Goal: Task Accomplishment & Management: Complete application form

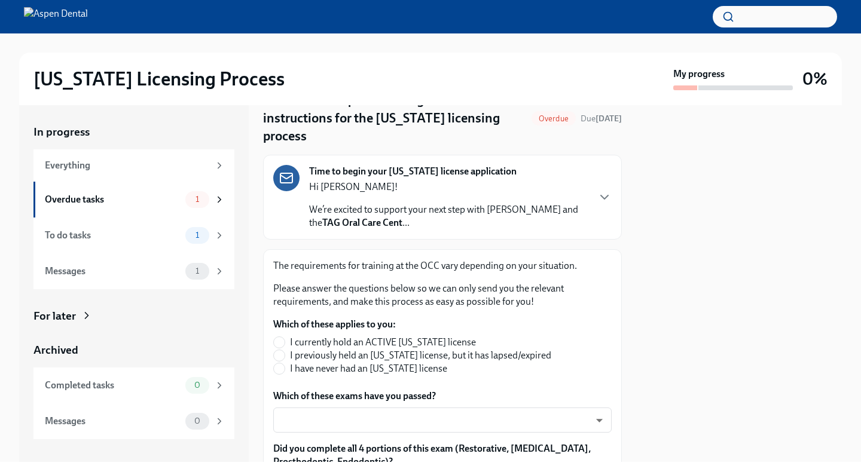
scroll to position [62, 0]
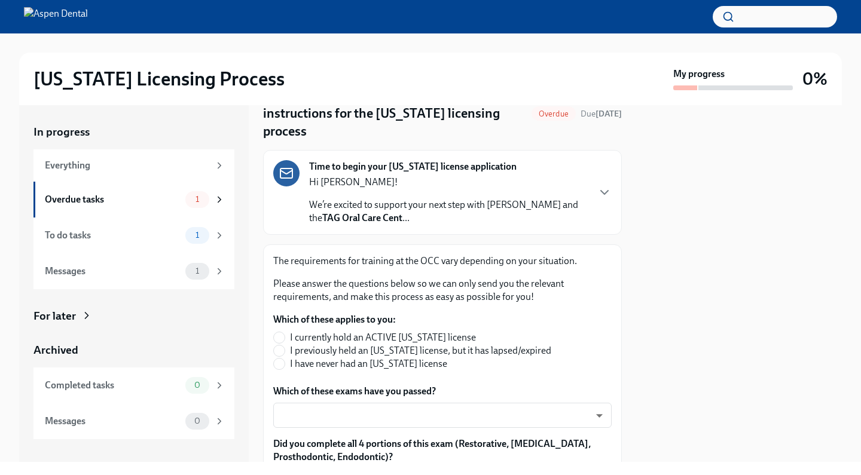
click at [591, 179] on div "Time to begin your [US_STATE] license application Hi [PERSON_NAME]! We’re excit…" at bounding box center [442, 192] width 338 height 65
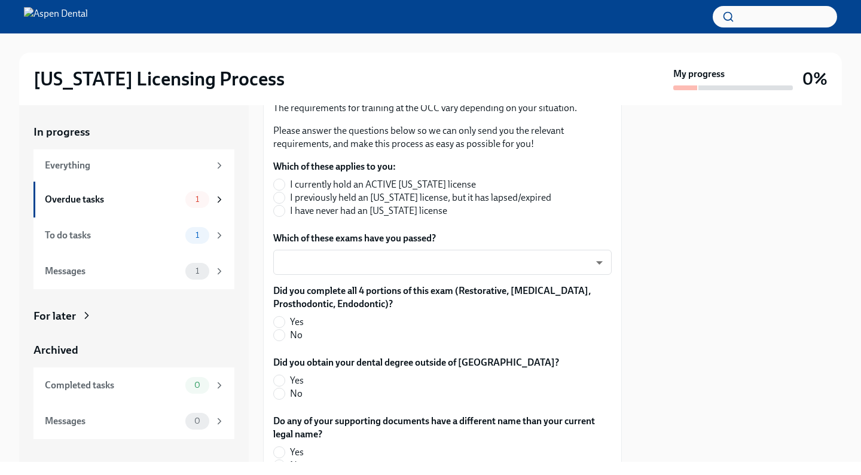
scroll to position [671, 0]
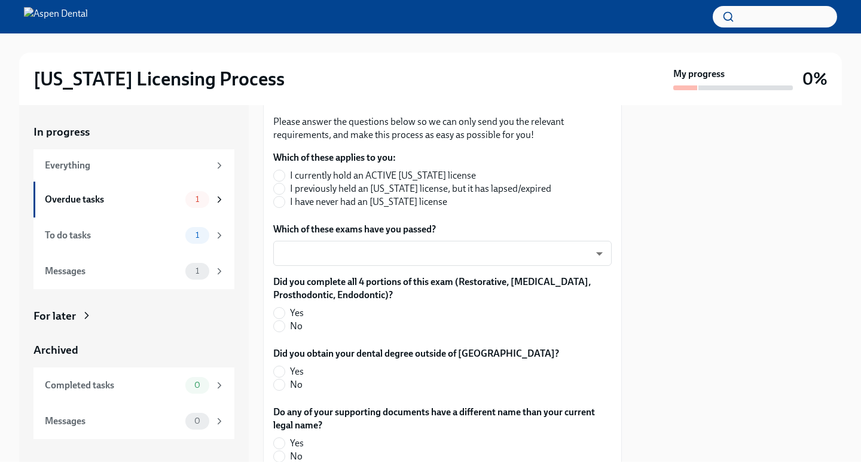
click at [396, 209] on span "I have never had an [US_STATE] license" at bounding box center [368, 201] width 157 height 13
click at [285, 207] on input "I have never had an [US_STATE] license" at bounding box center [279, 202] width 11 height 11
radio input "true"
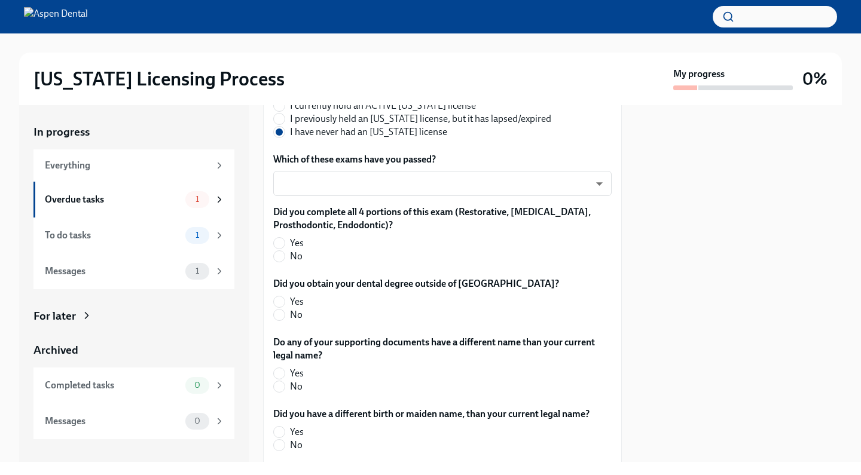
scroll to position [777, 0]
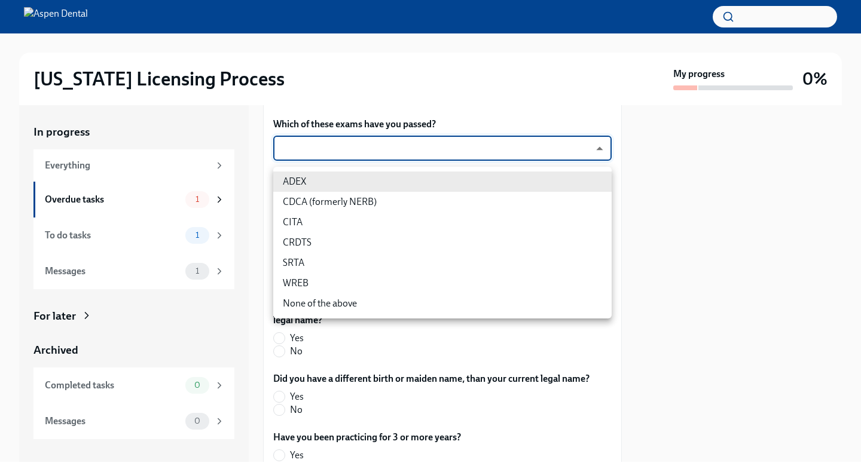
click at [415, 182] on body "[US_STATE] Licensing Process My progress 0% In progress Everything Overdue task…" at bounding box center [430, 237] width 861 height 475
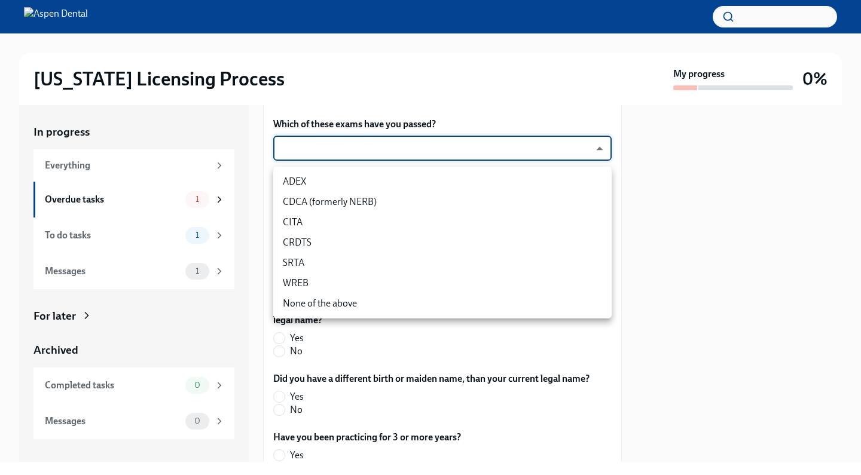
click at [416, 184] on li "ADEX" at bounding box center [442, 182] width 338 height 20
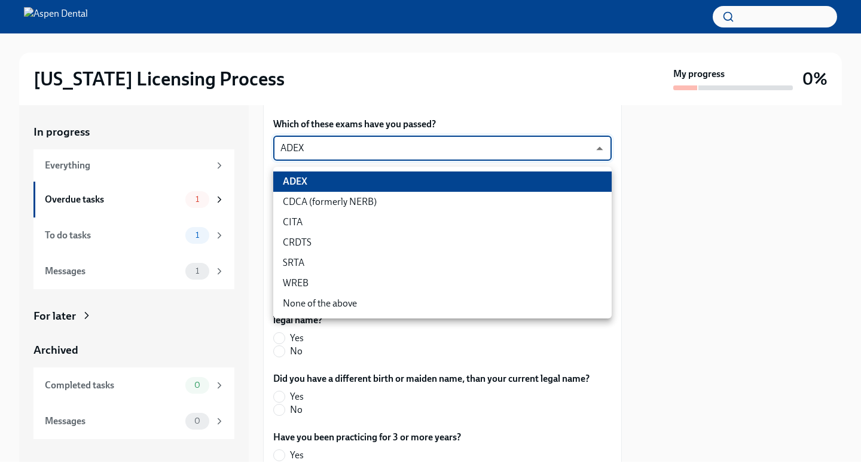
click at [411, 183] on body "[US_STATE] Licensing Process My progress 0% In progress Everything Overdue task…" at bounding box center [430, 237] width 861 height 475
click at [392, 201] on li "CDCA (formerly NERB)" at bounding box center [442, 202] width 338 height 20
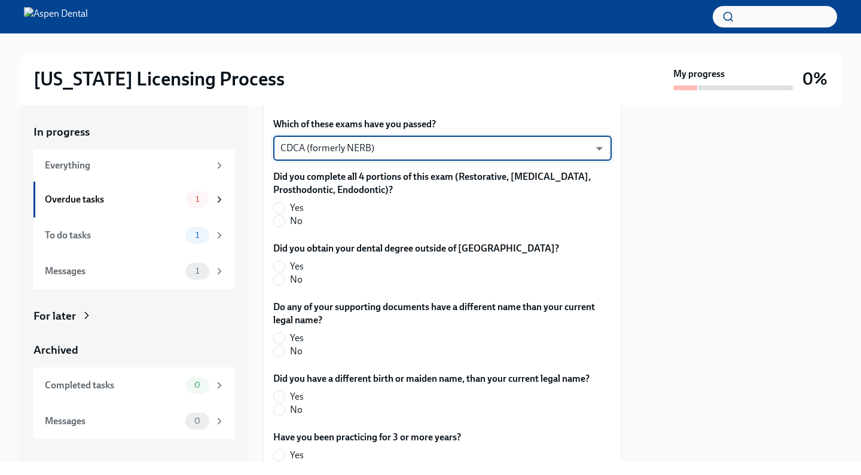
click at [428, 182] on body "[US_STATE] Licensing Process My progress 0% In progress Everything Overdue task…" at bounding box center [430, 237] width 861 height 475
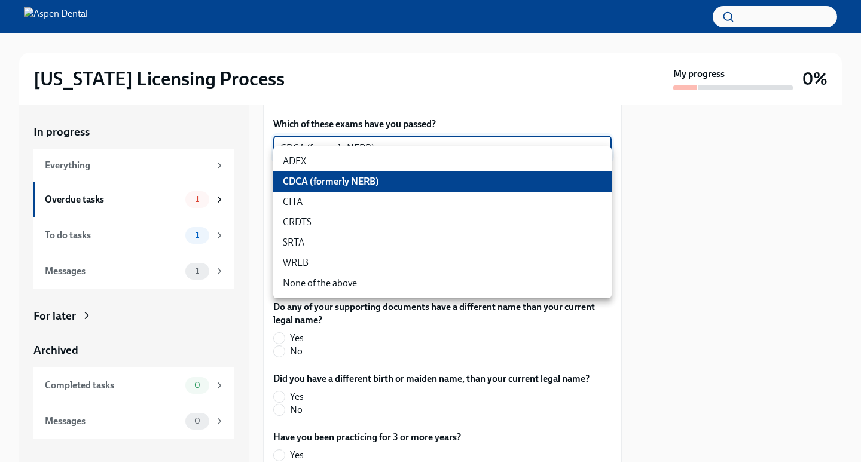
click at [297, 155] on li "ADEX" at bounding box center [442, 161] width 338 height 20
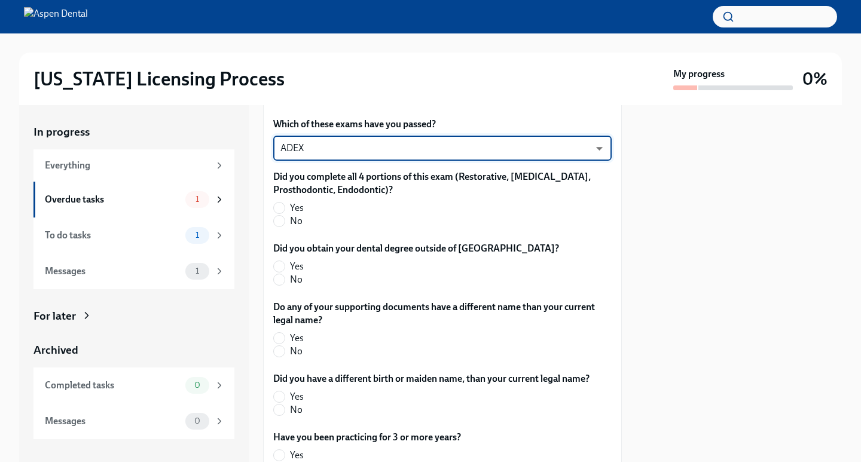
click at [334, 175] on body "[US_STATE] Licensing Process My progress 0% In progress Everything Overdue task…" at bounding box center [430, 237] width 861 height 475
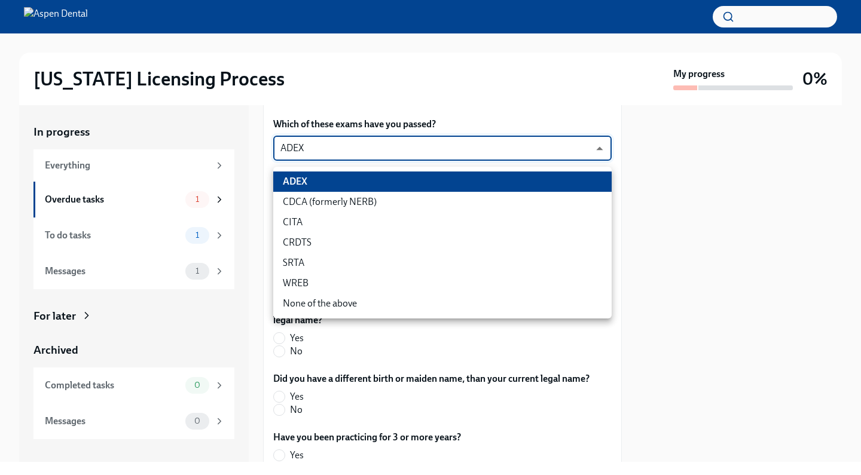
click at [349, 201] on li "CDCA (formerly NERB)" at bounding box center [442, 202] width 338 height 20
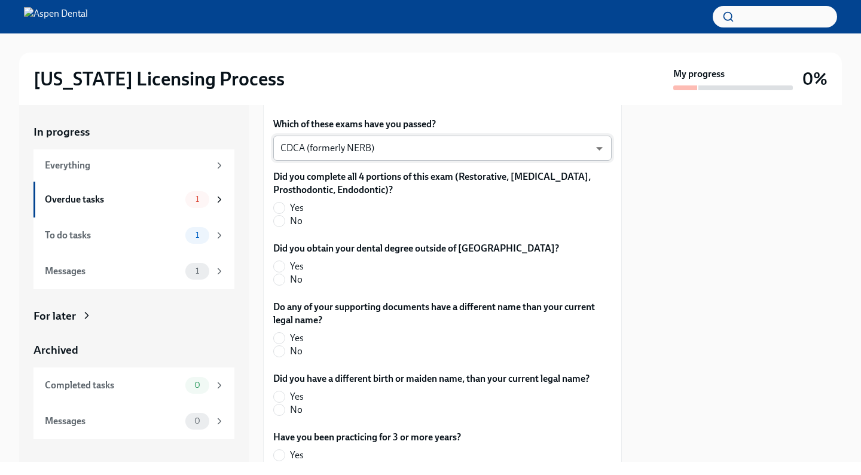
click at [456, 183] on body "[US_STATE] Licensing Process My progress 0% In progress Everything Overdue task…" at bounding box center [430, 237] width 861 height 475
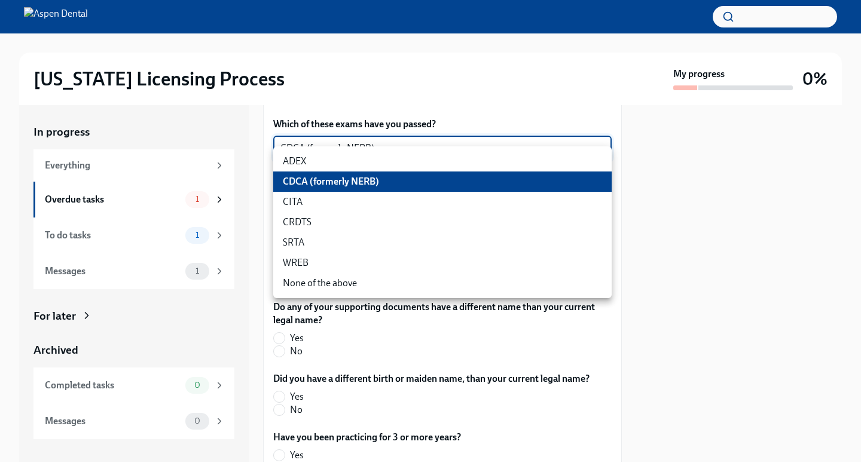
click at [760, 163] on div at bounding box center [430, 237] width 861 height 475
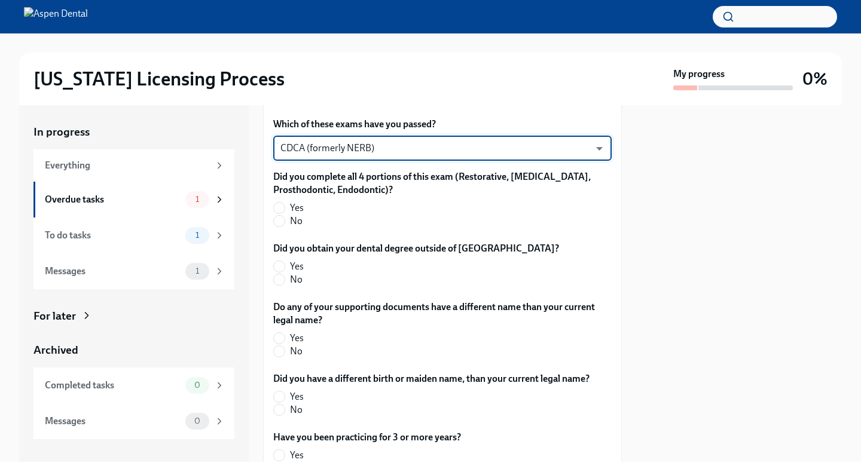
click at [344, 182] on body "[US_STATE] Licensing Process My progress 0% In progress Everything Overdue task…" at bounding box center [430, 237] width 861 height 475
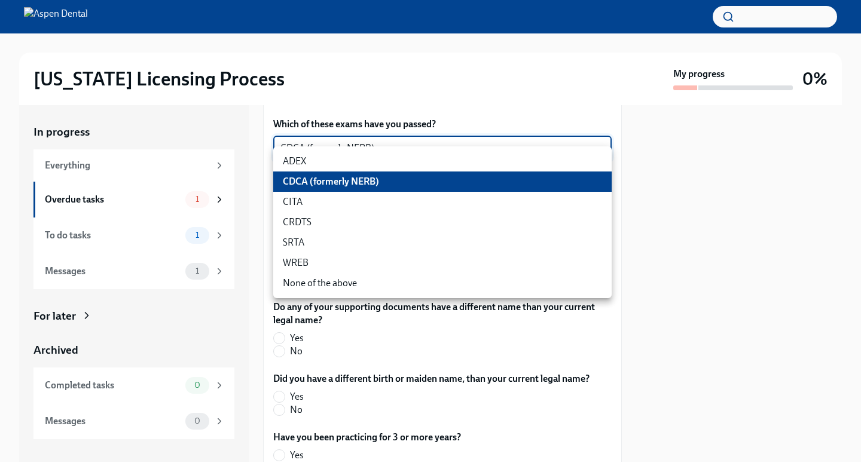
click at [411, 160] on li "ADEX" at bounding box center [442, 161] width 338 height 20
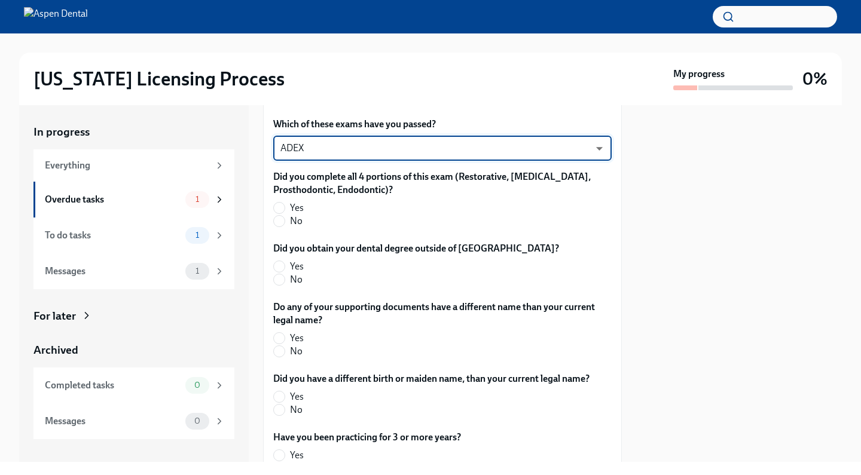
click at [475, 173] on body "[US_STATE] Licensing Process My progress 0% In progress Everything Overdue task…" at bounding box center [430, 237] width 861 height 475
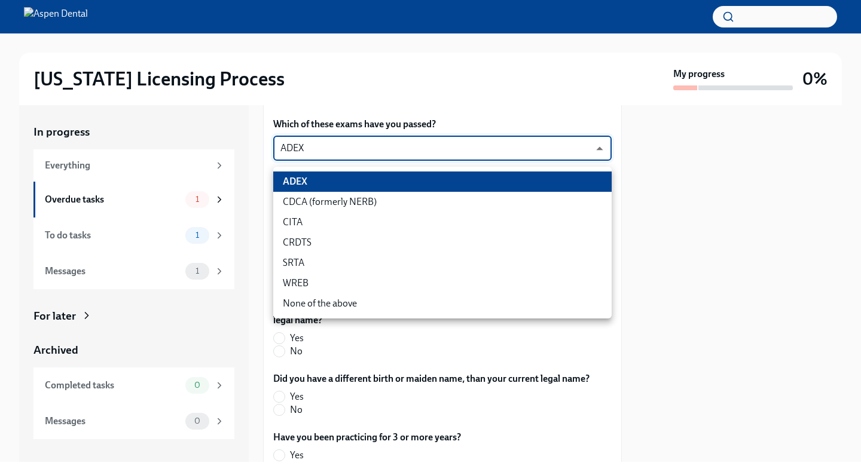
click at [385, 203] on li "CDCA (formerly NERB)" at bounding box center [442, 202] width 338 height 20
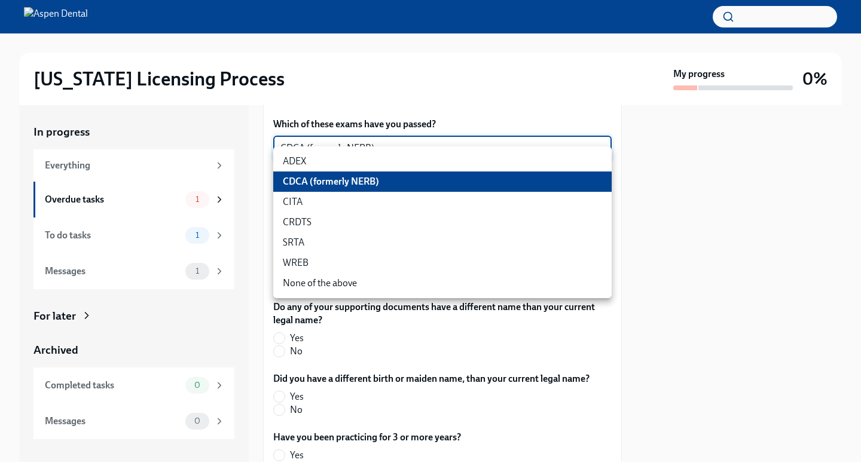
click at [405, 185] on body "[US_STATE] Licensing Process My progress 0% In progress Everything Overdue task…" at bounding box center [430, 237] width 861 height 475
click at [358, 157] on li "ADEX" at bounding box center [442, 161] width 338 height 20
type input "pxo-W3vNi"
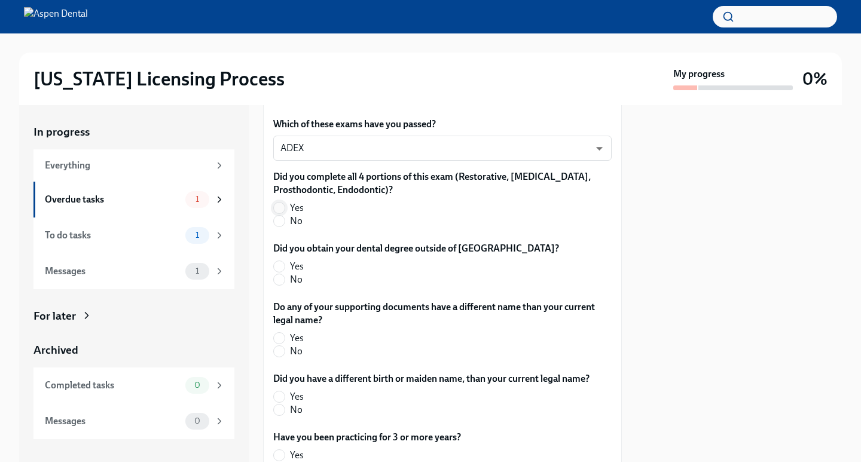
click at [284, 213] on input "Yes" at bounding box center [279, 208] width 11 height 11
radio input "true"
click at [286, 286] on label "No" at bounding box center [411, 279] width 276 height 13
click at [285, 285] on input "No" at bounding box center [279, 279] width 11 height 11
radio input "true"
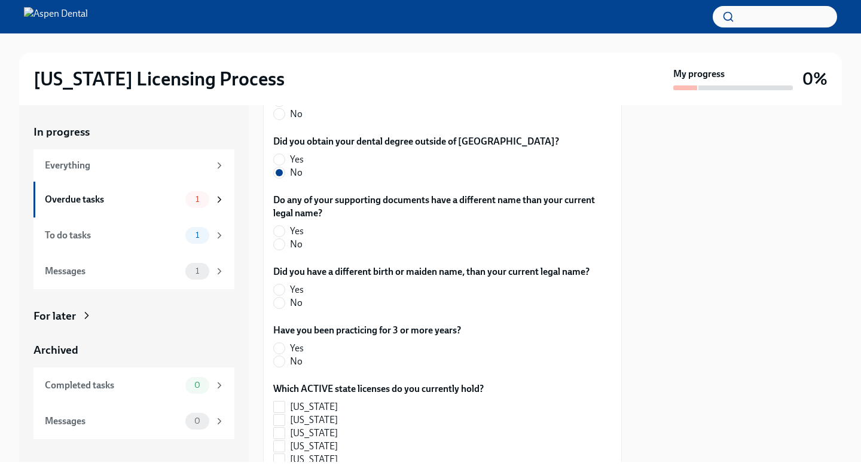
scroll to position [884, 0]
click at [282, 249] on input "No" at bounding box center [279, 244] width 11 height 11
radio input "true"
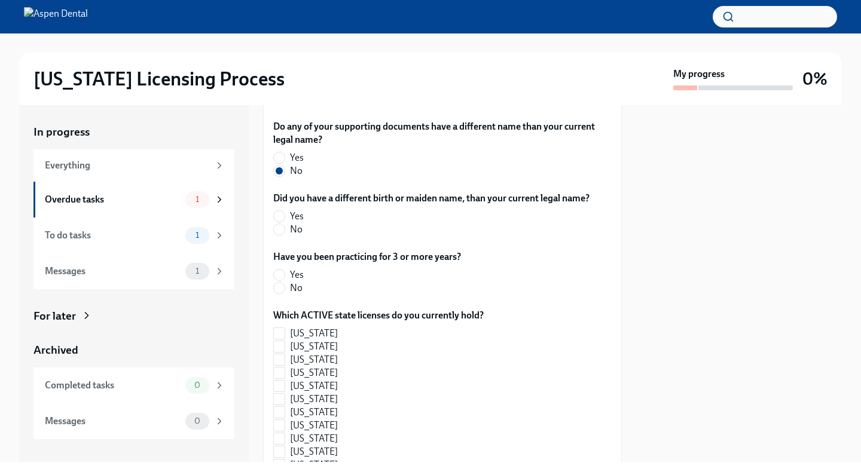
scroll to position [971, 0]
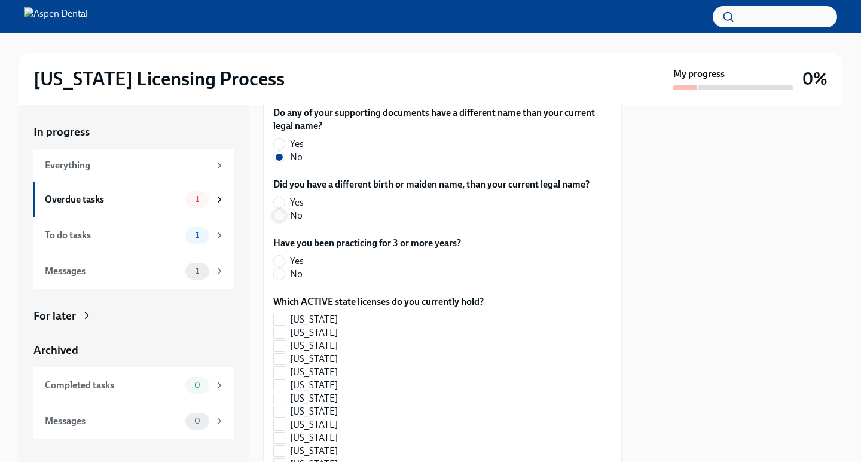
click at [278, 221] on input "No" at bounding box center [279, 215] width 11 height 11
radio input "true"
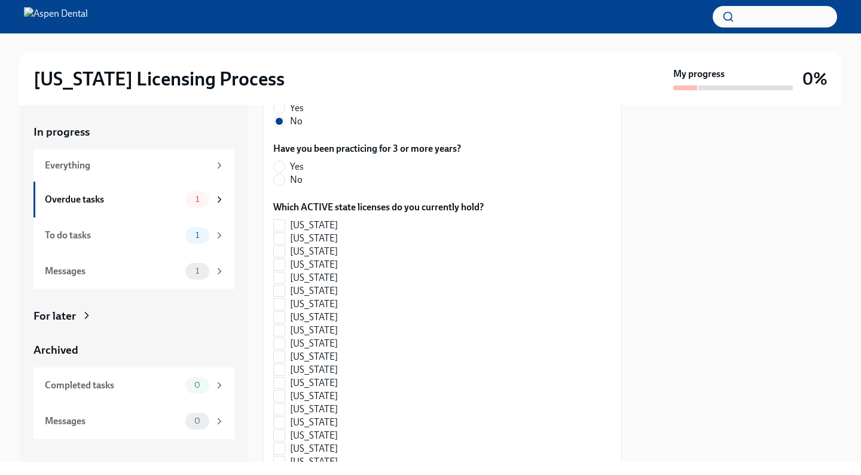
scroll to position [1072, 0]
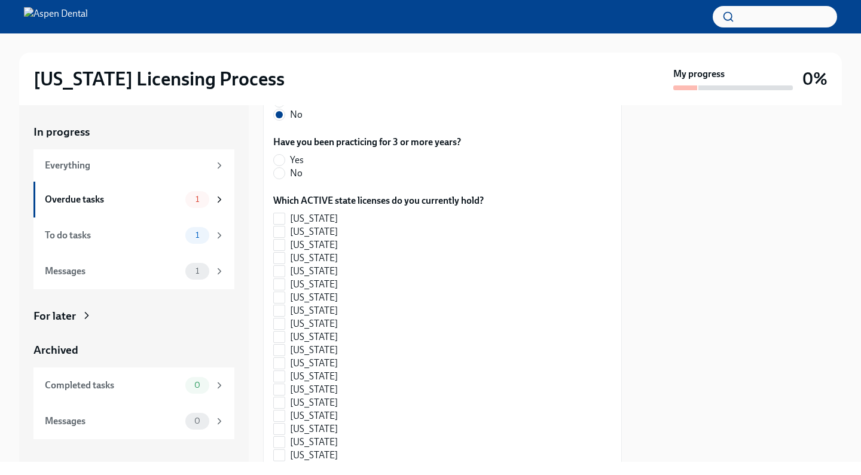
click at [306, 180] on label "No" at bounding box center [362, 173] width 178 height 13
click at [285, 179] on input "No" at bounding box center [279, 173] width 11 height 11
radio input "true"
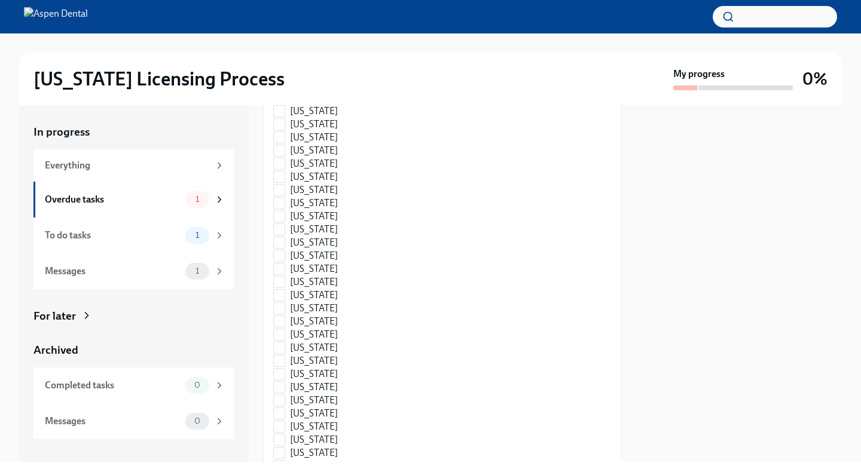
scroll to position [1298, 0]
click at [307, 328] on span "[US_STATE]" at bounding box center [314, 320] width 48 height 13
click at [285, 326] on input "[US_STATE]" at bounding box center [279, 321] width 11 height 11
checkbox input "true"
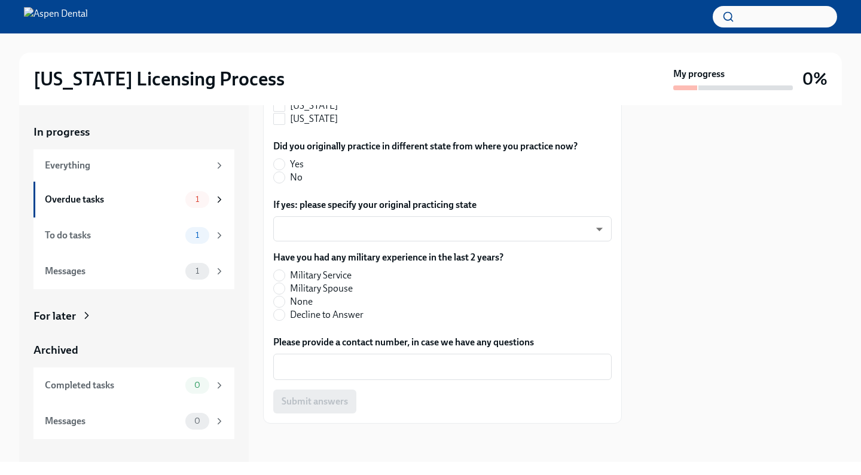
scroll to position [1876, 0]
click at [291, 180] on span "No" at bounding box center [296, 177] width 13 height 13
click at [285, 180] on input "No" at bounding box center [279, 177] width 11 height 11
radio input "true"
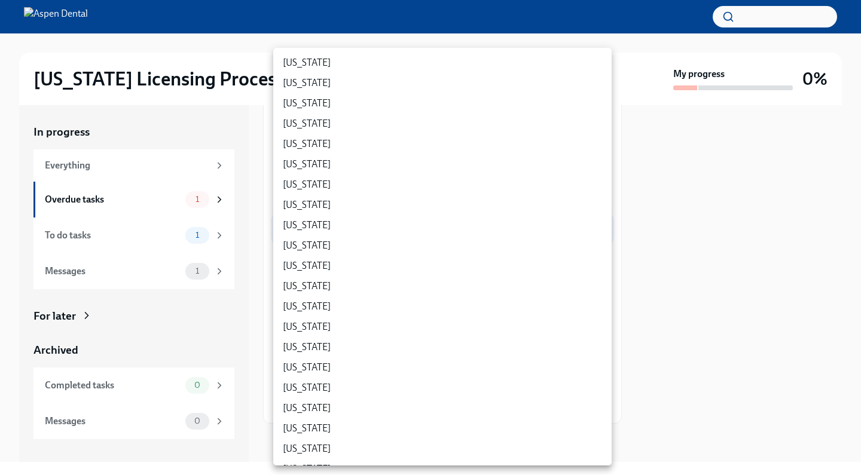
click at [420, 236] on body "[US_STATE] Licensing Process My progress 0% In progress Everything Overdue task…" at bounding box center [430, 237] width 861 height 475
click at [696, 242] on div at bounding box center [430, 237] width 861 height 475
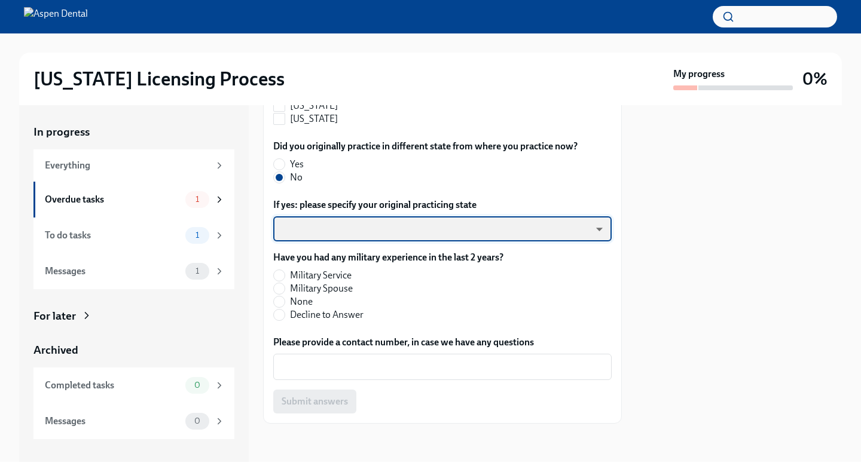
scroll to position [0, 0]
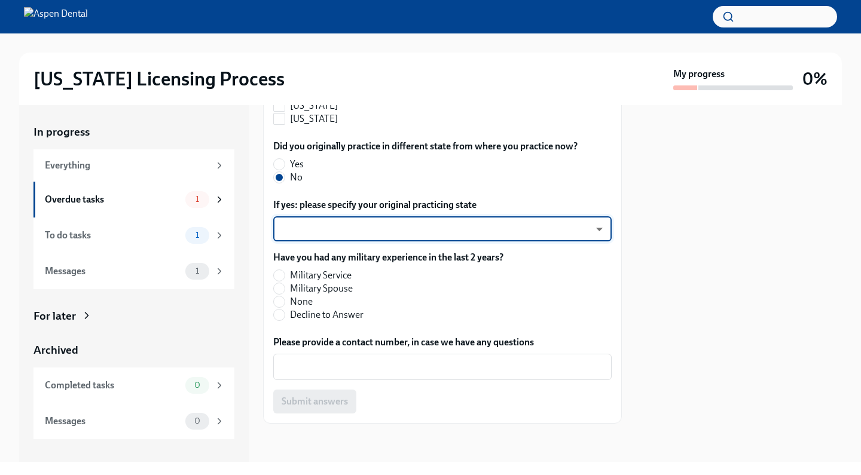
click at [298, 306] on span "None" at bounding box center [301, 301] width 23 height 13
click at [285, 306] on input "None" at bounding box center [279, 302] width 11 height 11
radio input "true"
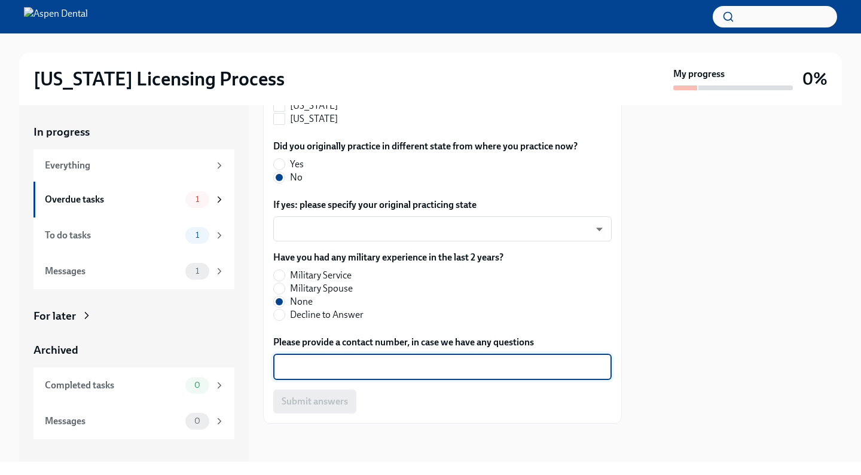
click at [332, 371] on textarea "Please provide a contact number, in case we have any questions" at bounding box center [442, 367] width 324 height 14
type textarea "[PHONE_NUMBER]"
click at [302, 399] on span "Submit answers" at bounding box center [315, 402] width 66 height 12
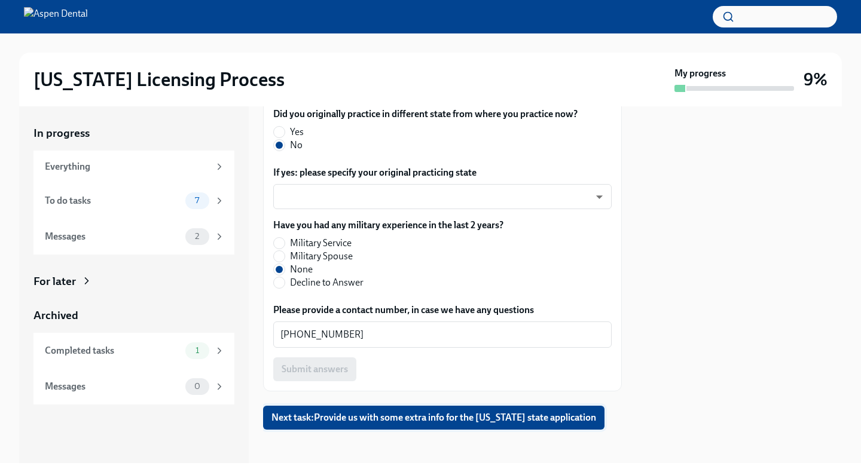
click at [356, 424] on span "Next task : Provide us with some extra info for the [US_STATE] state application" at bounding box center [433, 418] width 325 height 12
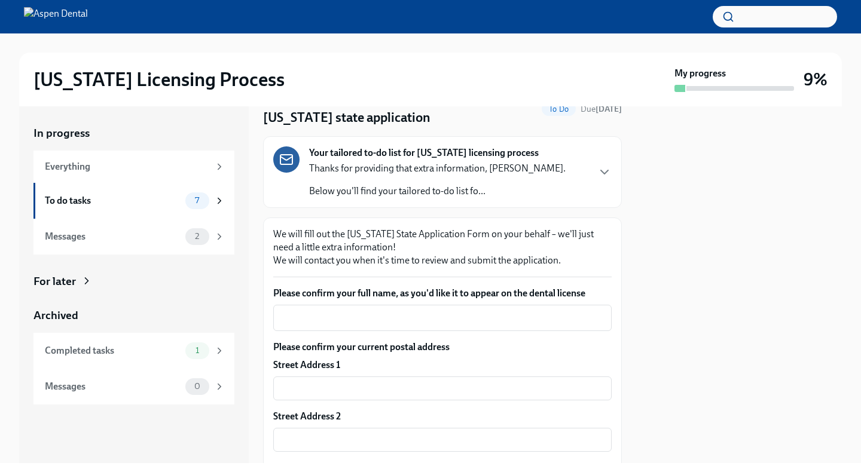
scroll to position [70, 0]
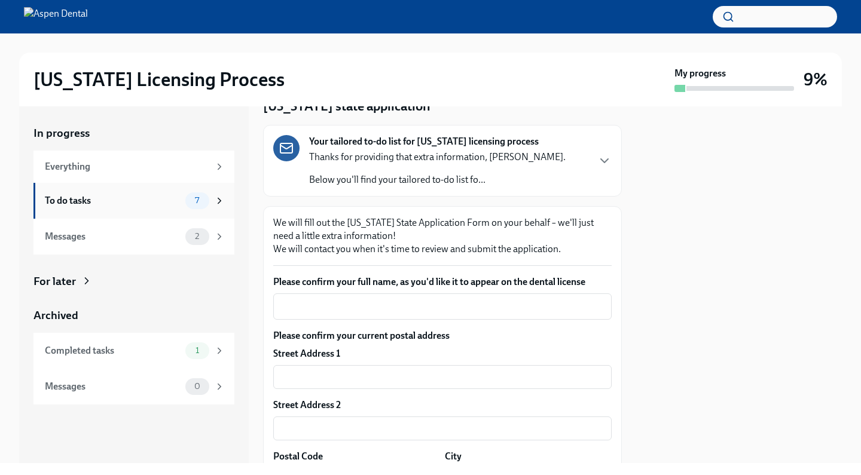
click at [221, 198] on icon at bounding box center [219, 200] width 11 height 11
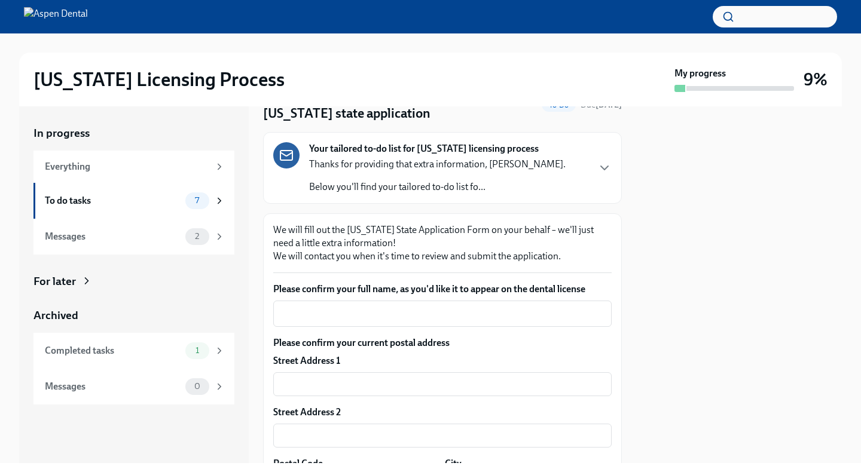
scroll to position [85, 0]
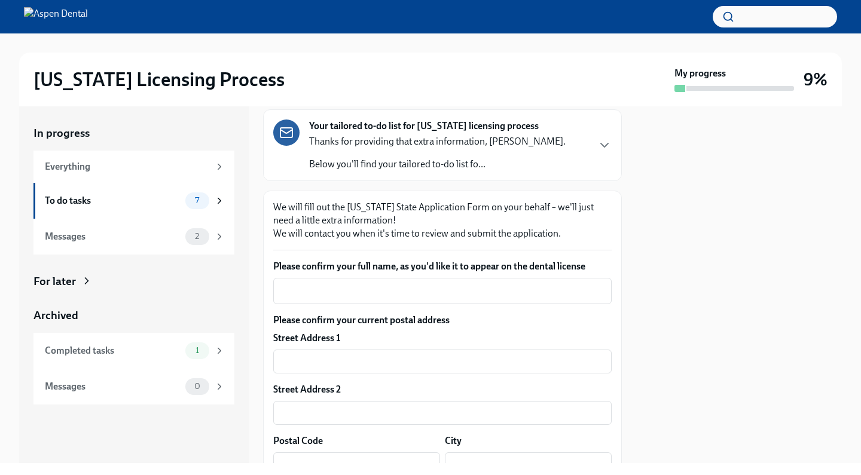
click at [569, 152] on div "Your tailored to-do list for [US_STATE] licensing process Thanks for providing …" at bounding box center [442, 145] width 338 height 51
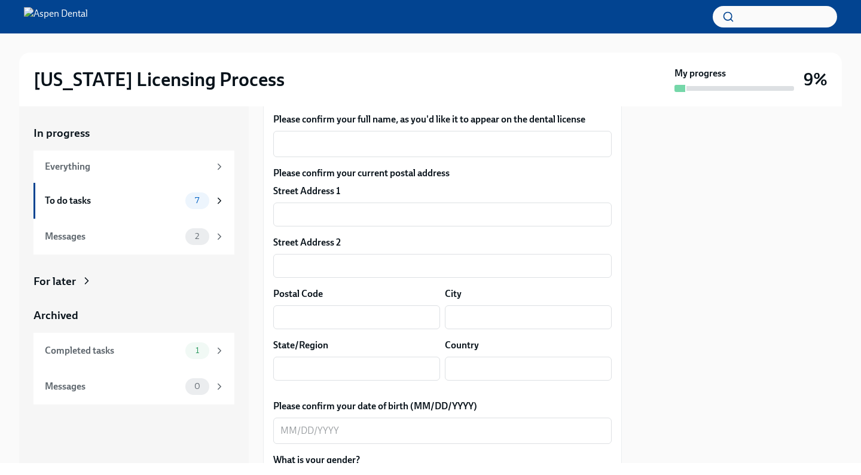
scroll to position [616, 0]
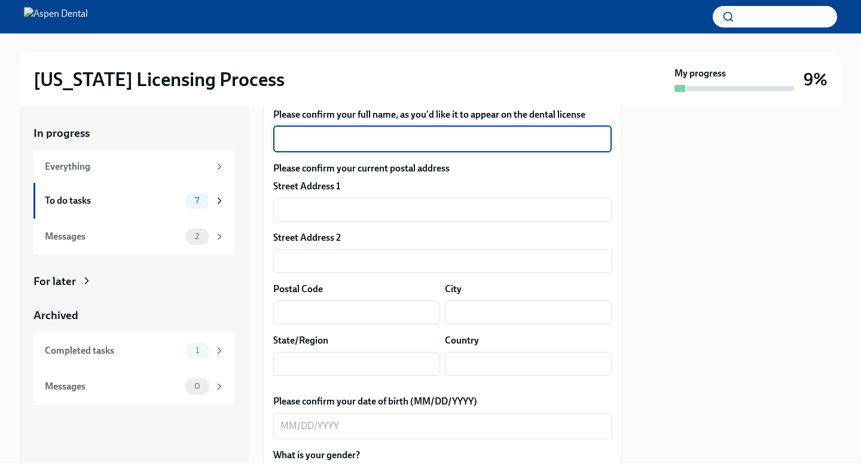
click at [334, 146] on textarea "Please confirm your full name, as you'd like it to appear on the dental license" at bounding box center [442, 139] width 324 height 14
type textarea "[PERSON_NAME]"
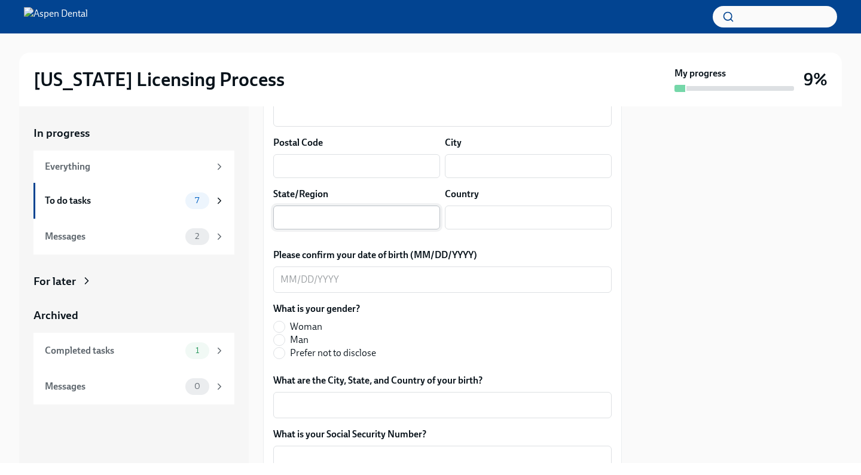
scroll to position [750, 0]
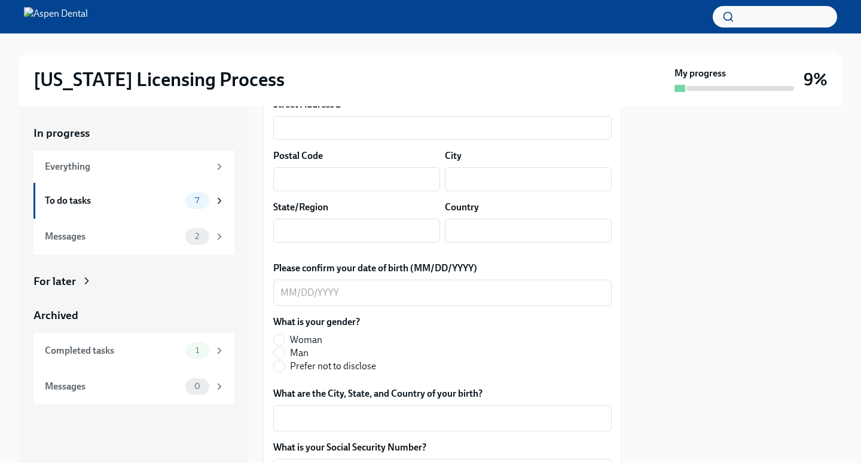
type input "[STREET_ADDRESS]"
click at [321, 191] on div "Postal Code ​" at bounding box center [356, 170] width 167 height 42
type input "65201"
type input "Columbia"
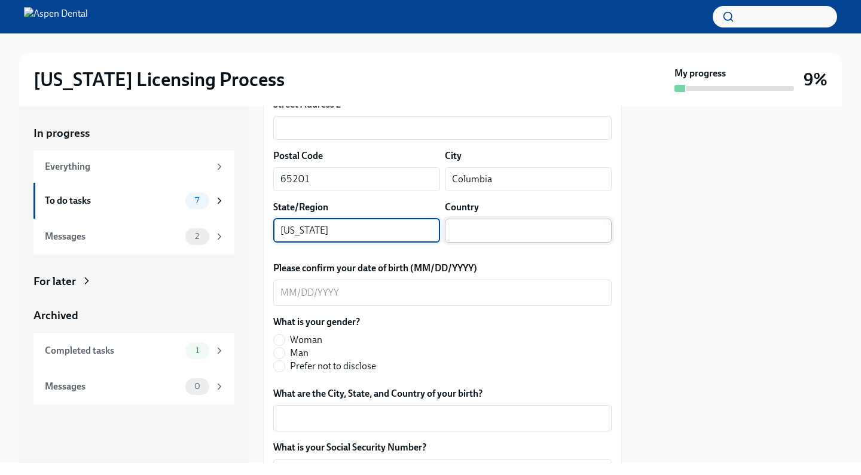
type input "[US_STATE]"
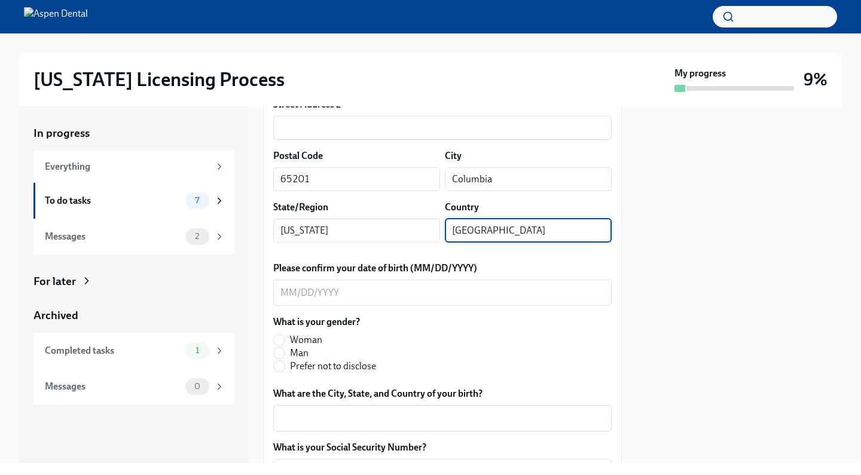
type input "[GEOGRAPHIC_DATA]"
click at [553, 275] on label "Please confirm your date of birth (MM/DD/YYYY)" at bounding box center [442, 268] width 338 height 13
click at [553, 300] on textarea "Please confirm your date of birth (MM/DD/YYYY)" at bounding box center [442, 293] width 324 height 14
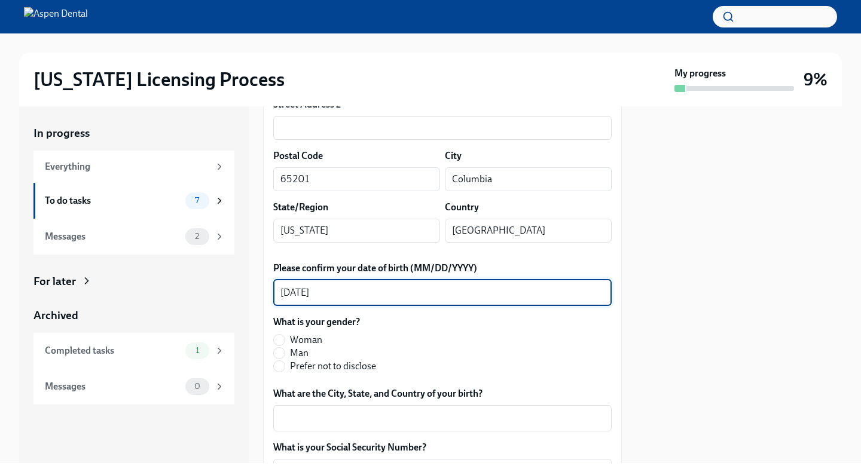
type textarea "[DATE]"
click at [445, 373] on div "What is your gender? [DEMOGRAPHIC_DATA] Man Prefer not to disclose" at bounding box center [442, 344] width 338 height 57
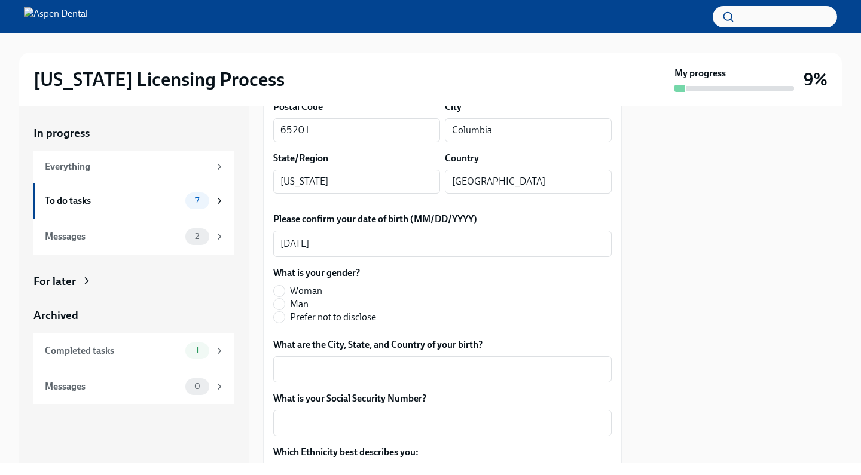
scroll to position [800, 0]
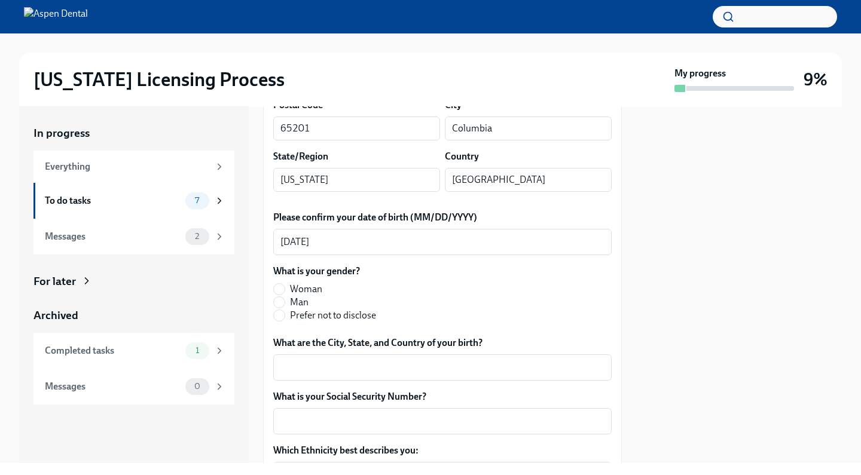
click at [289, 309] on label "Man" at bounding box center [324, 302] width 103 height 13
click at [285, 308] on input "Man" at bounding box center [279, 302] width 11 height 11
radio input "true"
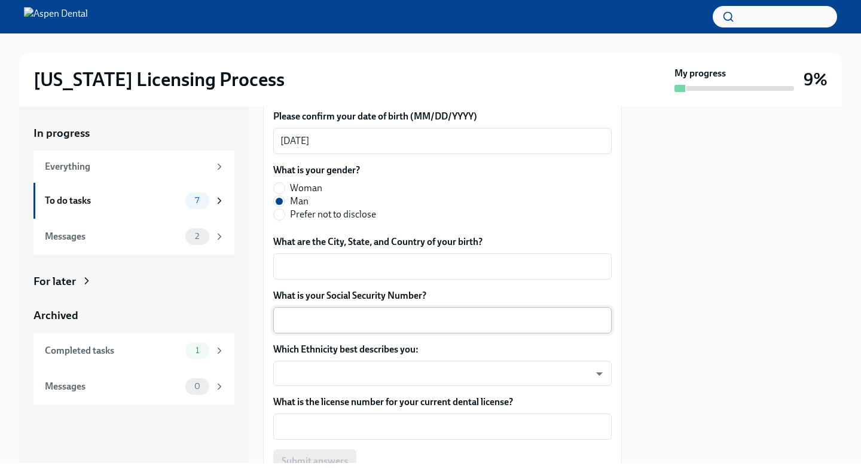
scroll to position [904, 0]
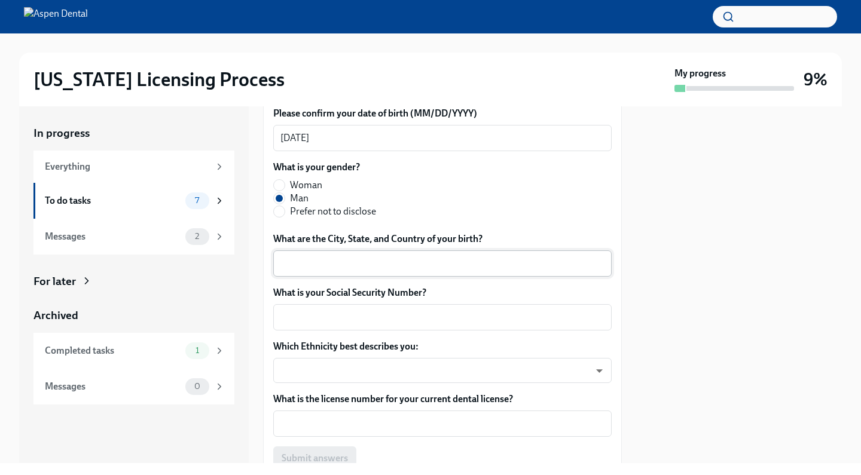
click at [344, 271] on textarea "What are the City, State, and Country of your birth?" at bounding box center [442, 263] width 324 height 14
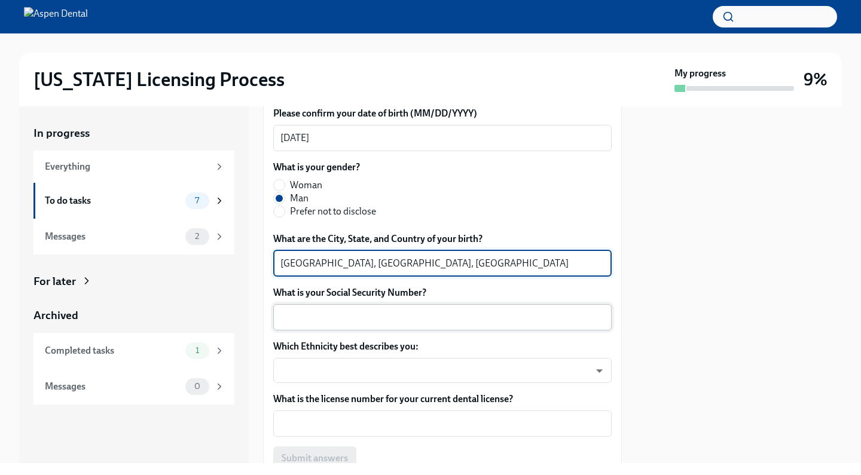
type textarea "[GEOGRAPHIC_DATA], [GEOGRAPHIC_DATA], [GEOGRAPHIC_DATA]"
click at [335, 325] on textarea "What is your Social Security Number?" at bounding box center [442, 317] width 324 height 14
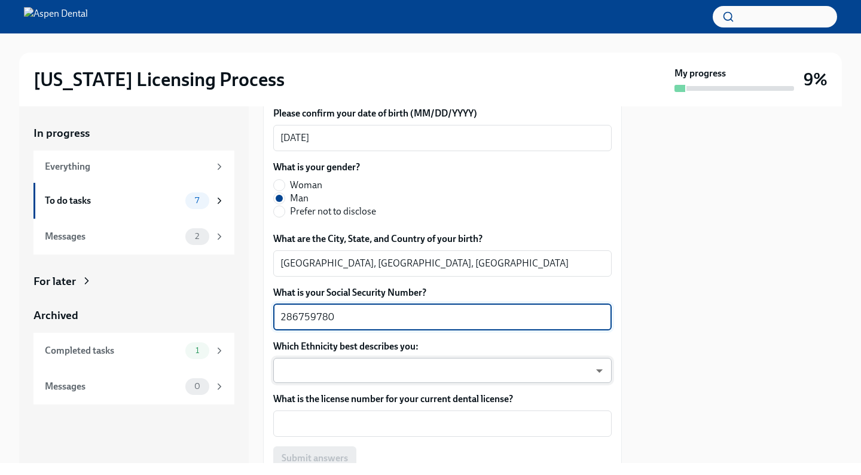
type textarea "286759780"
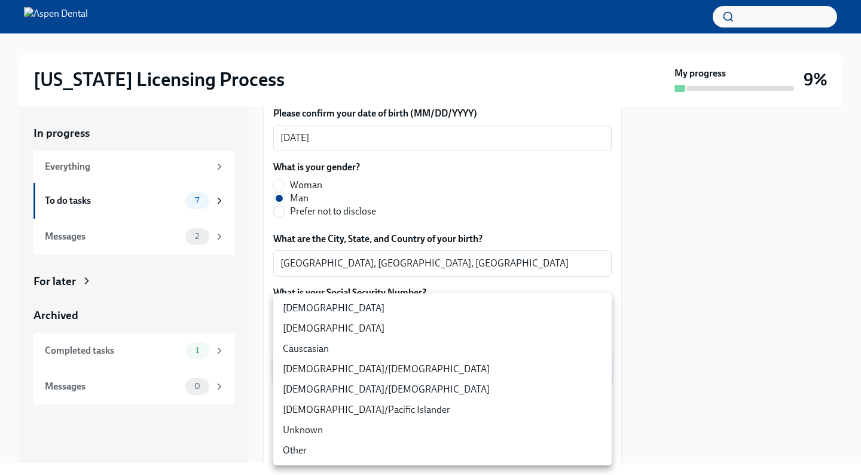
click at [349, 433] on body "[US_STATE] Licensing Process My progress 9% In progress Everything To do tasks …" at bounding box center [430, 237] width 861 height 475
click at [402, 337] on li "[DEMOGRAPHIC_DATA]" at bounding box center [442, 329] width 338 height 20
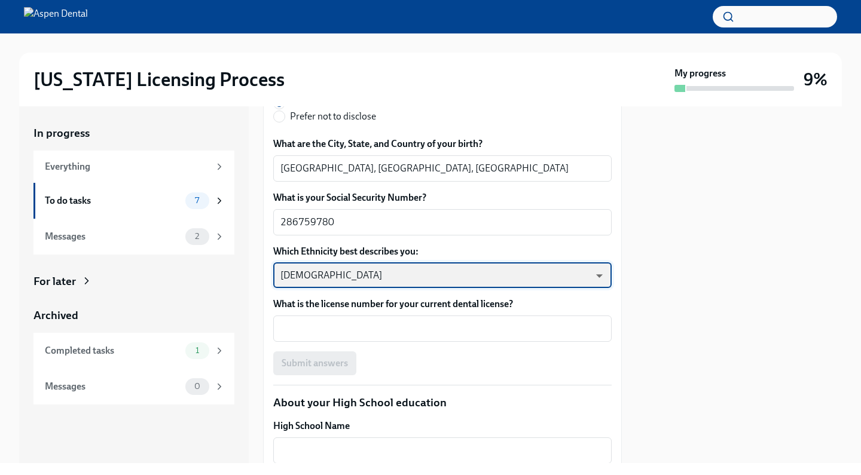
scroll to position [1083, 0]
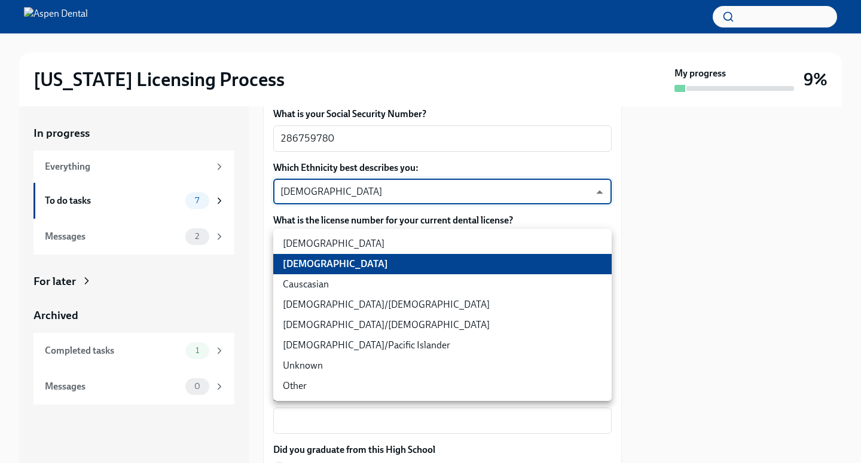
click at [357, 260] on body "[US_STATE] Licensing Process My progress 9% In progress Everything To do tasks …" at bounding box center [430, 237] width 861 height 475
click at [305, 381] on li "Other" at bounding box center [442, 386] width 338 height 20
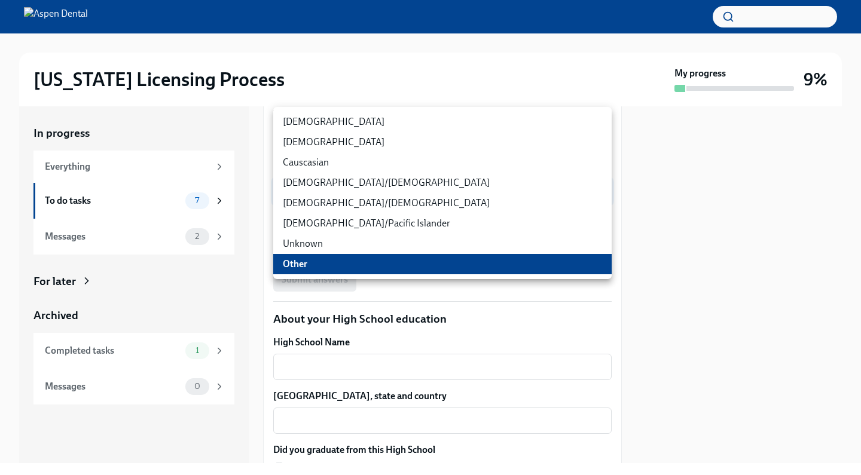
click at [412, 268] on body "[US_STATE] Licensing Process My progress 9% In progress Everything To do tasks …" at bounding box center [430, 237] width 861 height 475
click at [378, 135] on li "[DEMOGRAPHIC_DATA]" at bounding box center [442, 142] width 338 height 20
type input "930Z9RFkx"
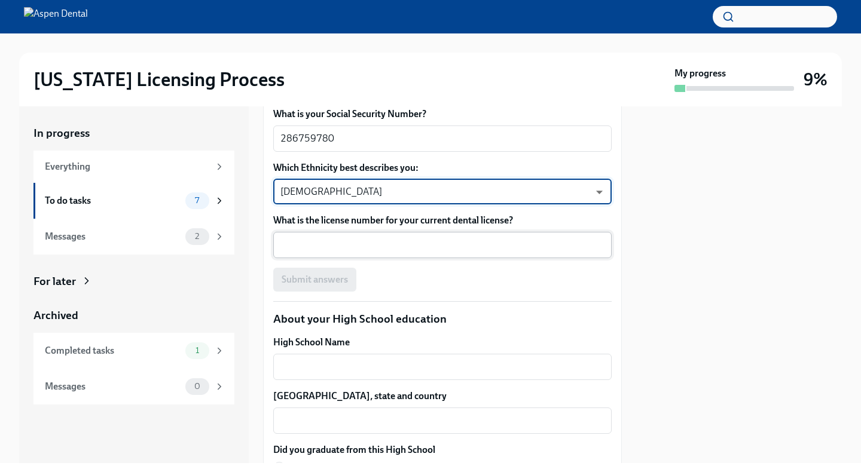
click at [345, 252] on textarea "What is the license number for your current dental license?" at bounding box center [442, 245] width 324 height 14
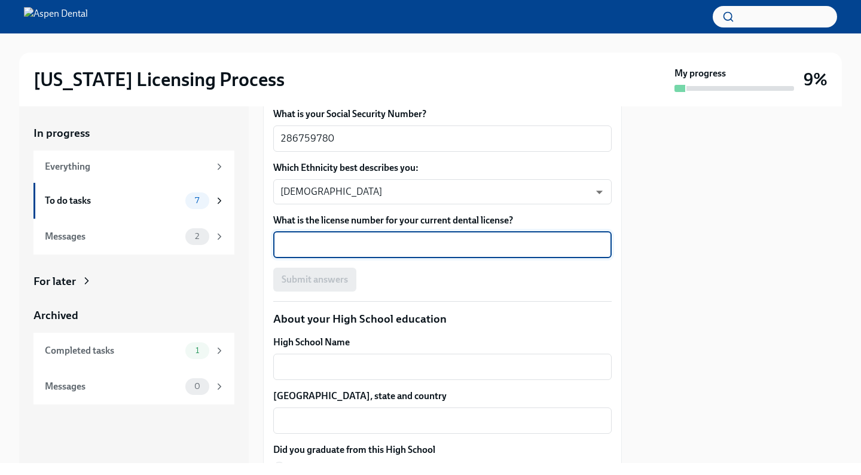
paste textarea "2025029371"
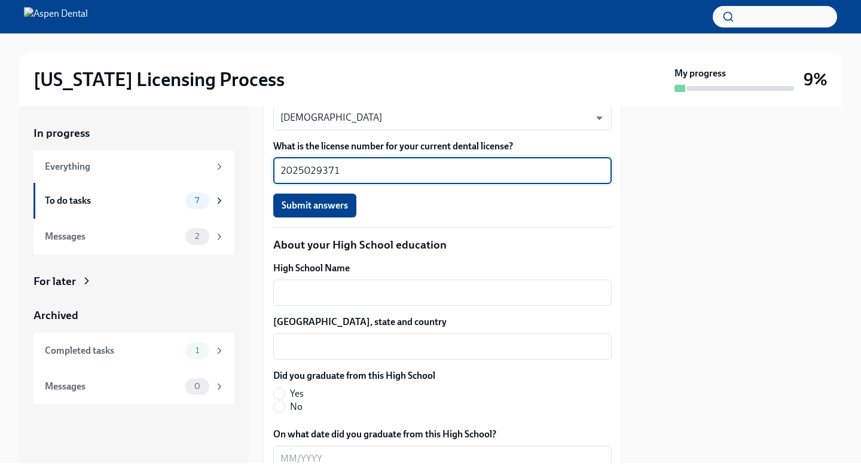
scroll to position [1173, 0]
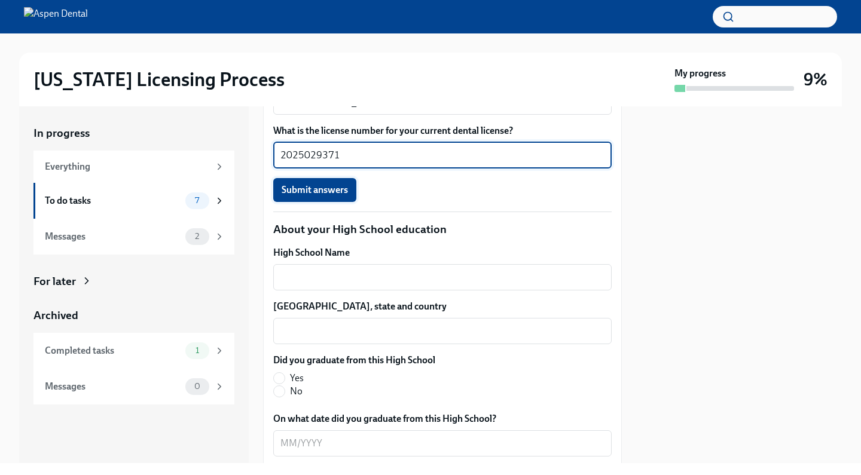
type textarea "2025029371"
click at [316, 196] on span "Submit answers" at bounding box center [315, 190] width 66 height 12
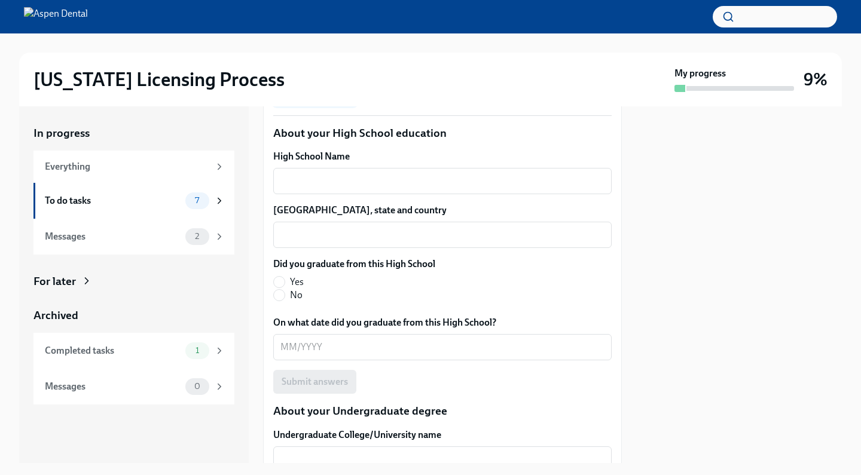
scroll to position [1290, 0]
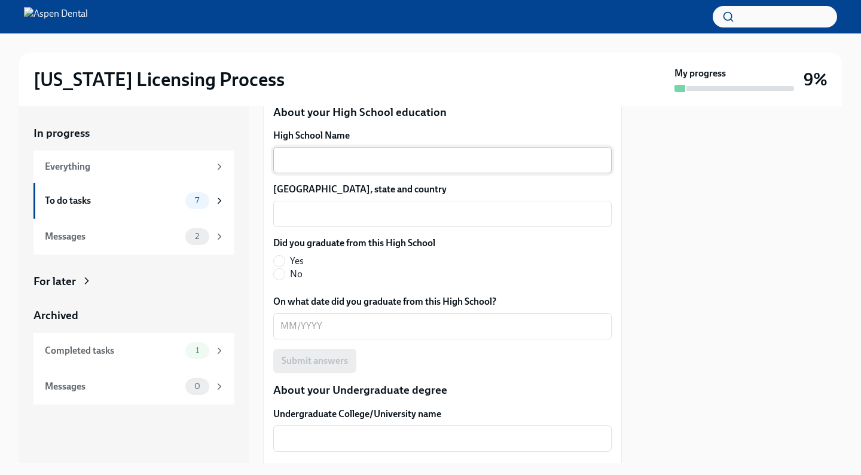
click at [322, 167] on textarea "High School Name" at bounding box center [442, 160] width 324 height 14
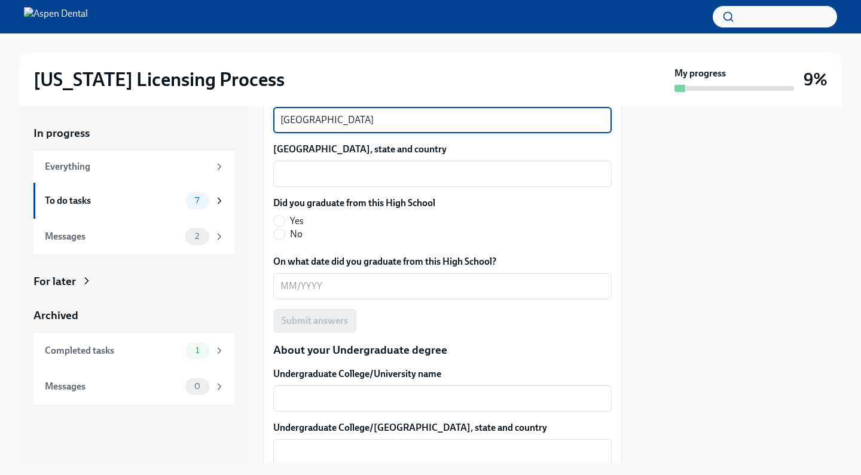
scroll to position [1276, 0]
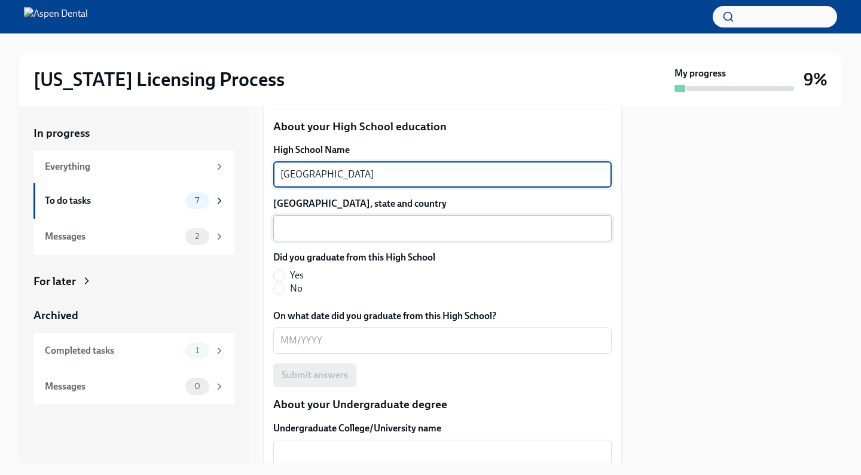
type textarea "[GEOGRAPHIC_DATA]"
click at [325, 236] on textarea "[GEOGRAPHIC_DATA], state and country" at bounding box center [442, 228] width 324 height 14
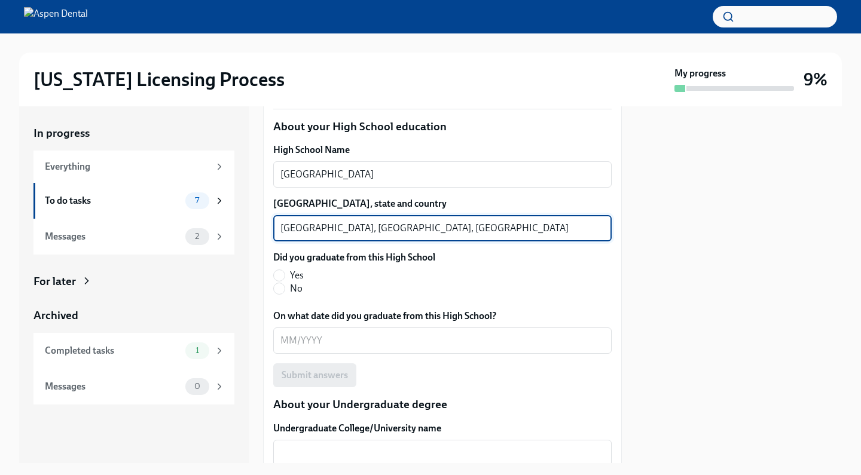
type textarea "[GEOGRAPHIC_DATA], [GEOGRAPHIC_DATA], [GEOGRAPHIC_DATA]"
click at [288, 282] on label "Yes" at bounding box center [349, 275] width 152 height 13
click at [285, 281] on input "Yes" at bounding box center [279, 275] width 11 height 11
radio input "true"
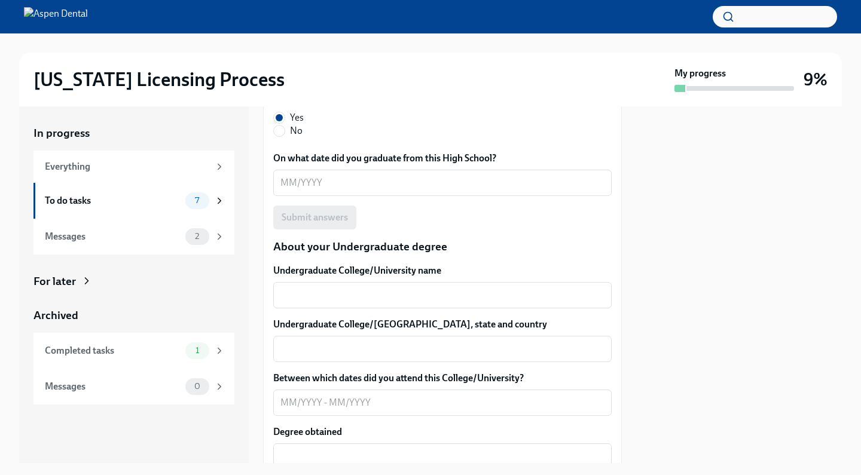
scroll to position [1483, 0]
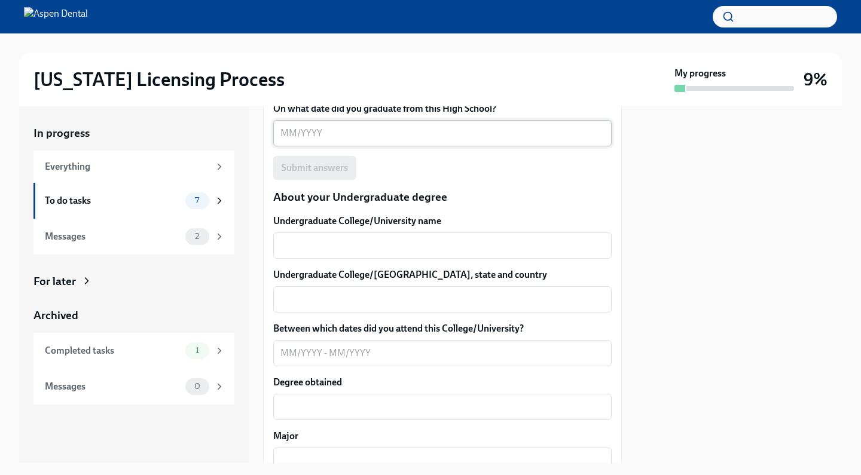
click at [297, 140] on textarea "On what date did you graduate from this High School?" at bounding box center [442, 133] width 324 height 14
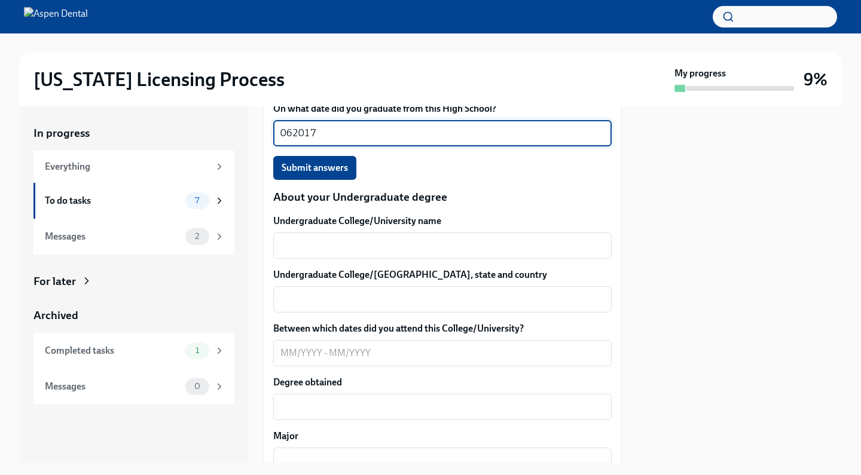
click at [405, 180] on div "Submit answers" at bounding box center [442, 168] width 338 height 24
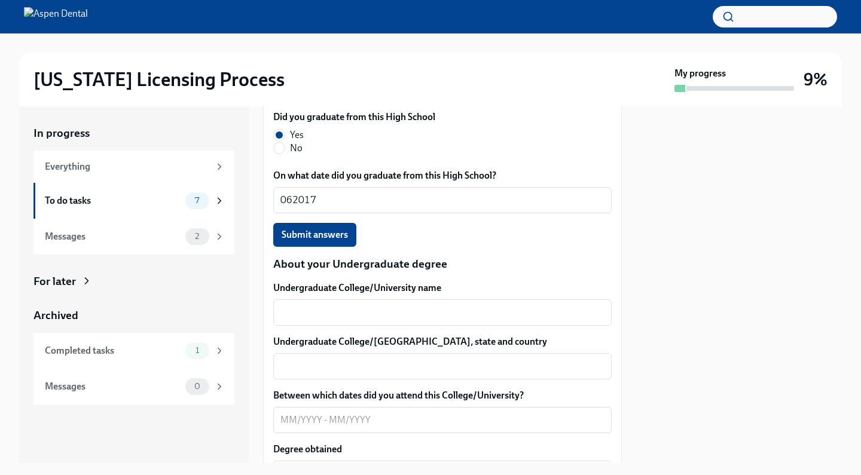
scroll to position [1501, 0]
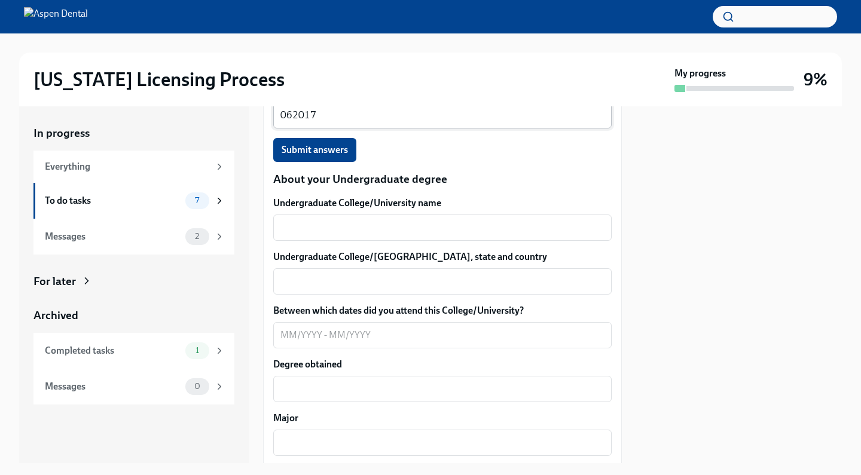
click at [380, 129] on div "062017 x ​" at bounding box center [442, 115] width 338 height 26
click at [376, 123] on textarea "062017" at bounding box center [442, 115] width 324 height 14
type textarea "0"
type textarea "06/2017"
click at [332, 156] on span "Submit answers" at bounding box center [315, 150] width 66 height 12
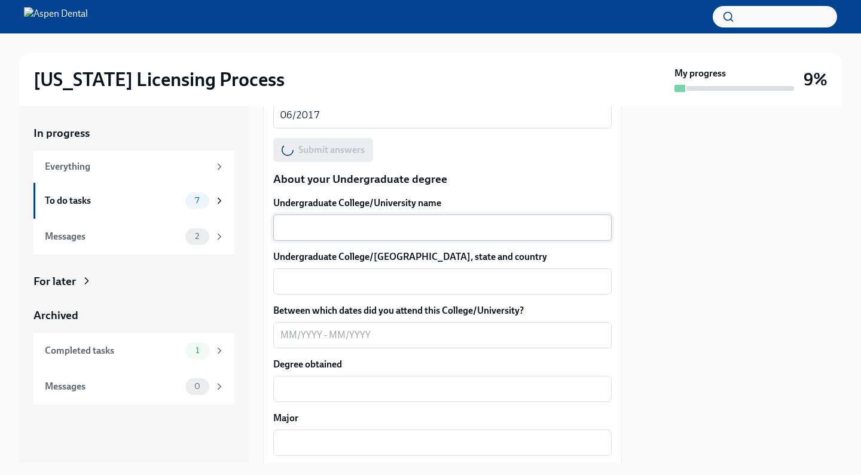
click at [385, 241] on div "x ​" at bounding box center [442, 228] width 338 height 26
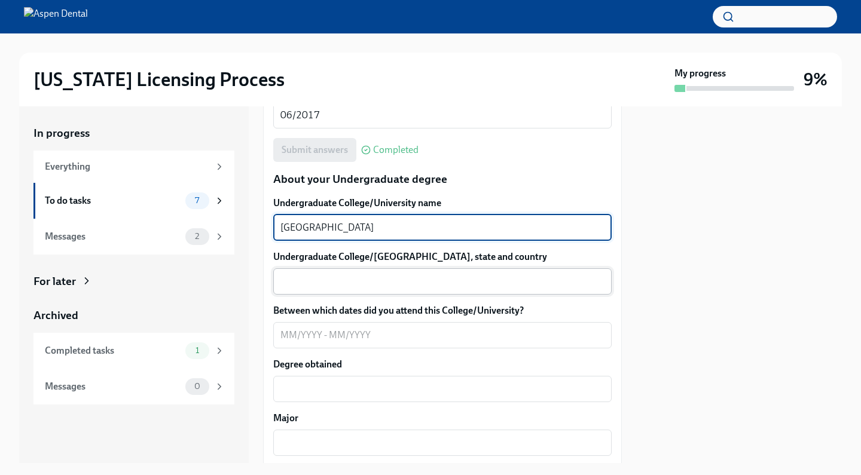
type textarea "[GEOGRAPHIC_DATA]"
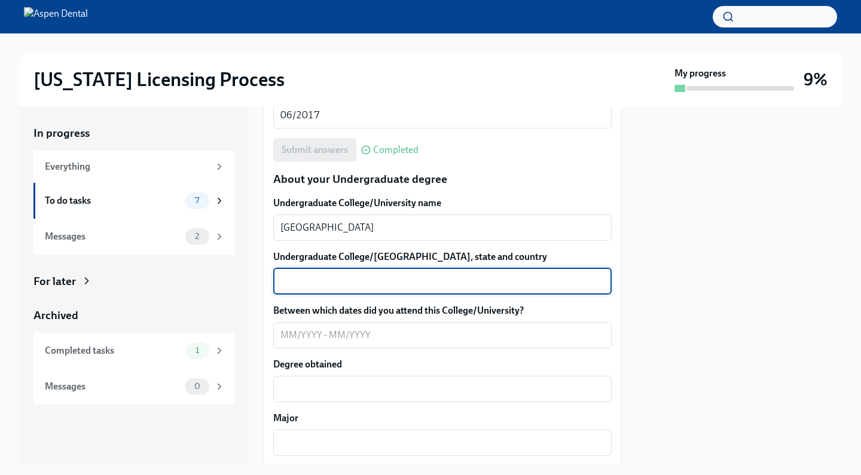
click at [354, 289] on textarea "Undergraduate College/[GEOGRAPHIC_DATA], state and country" at bounding box center [442, 281] width 324 height 14
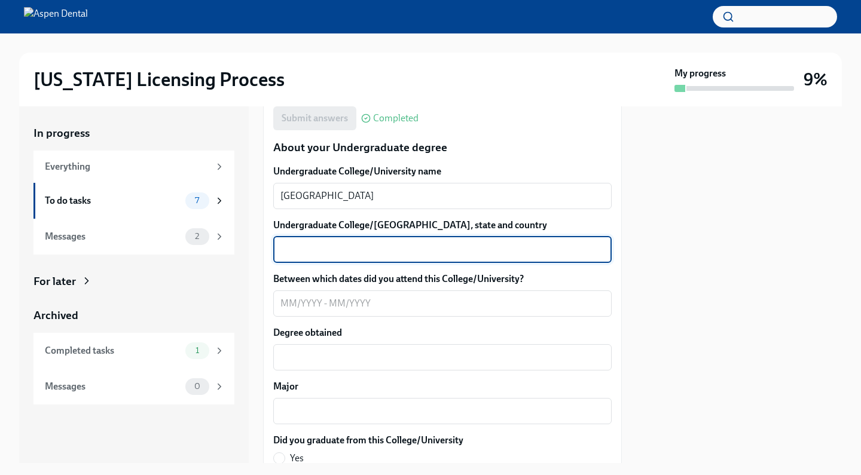
scroll to position [1535, 0]
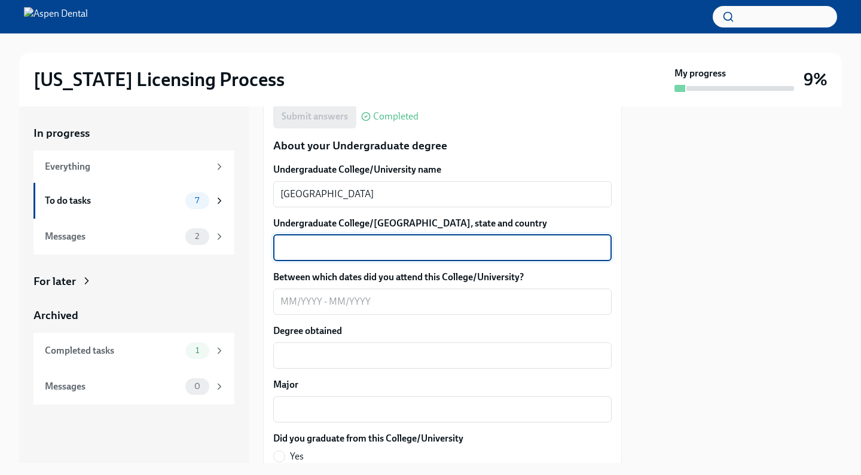
type textarea "G"
type textarea "[GEOGRAPHIC_DATA], [GEOGRAPHIC_DATA], [GEOGRAPHIC_DATA]"
click at [298, 309] on textarea "Between which dates did you attend this College/University?" at bounding box center [442, 302] width 324 height 14
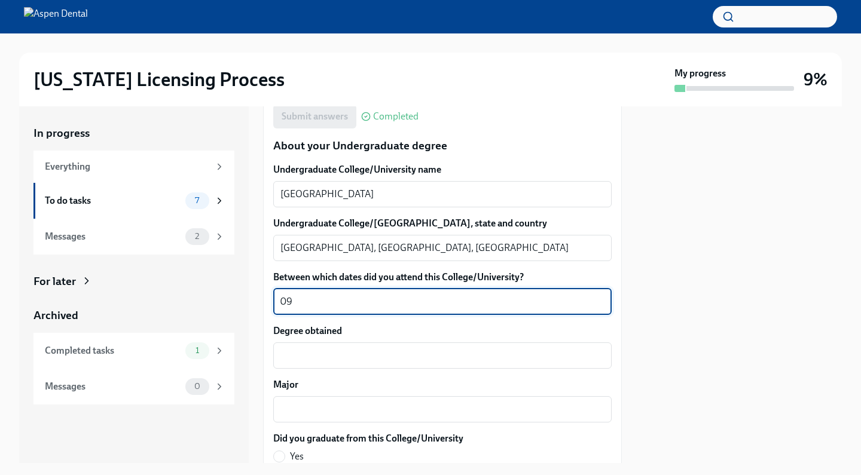
type textarea "0"
click at [337, 309] on textarea "09/2017 - 04/2021" at bounding box center [442, 302] width 324 height 14
type textarea "09/2017 - 06/2021"
click at [344, 363] on textarea "Degree obtained" at bounding box center [442, 356] width 324 height 14
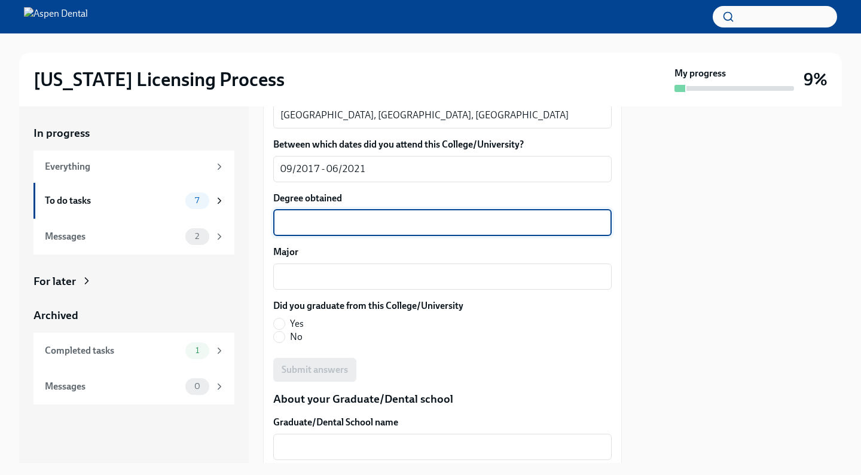
scroll to position [1680, 0]
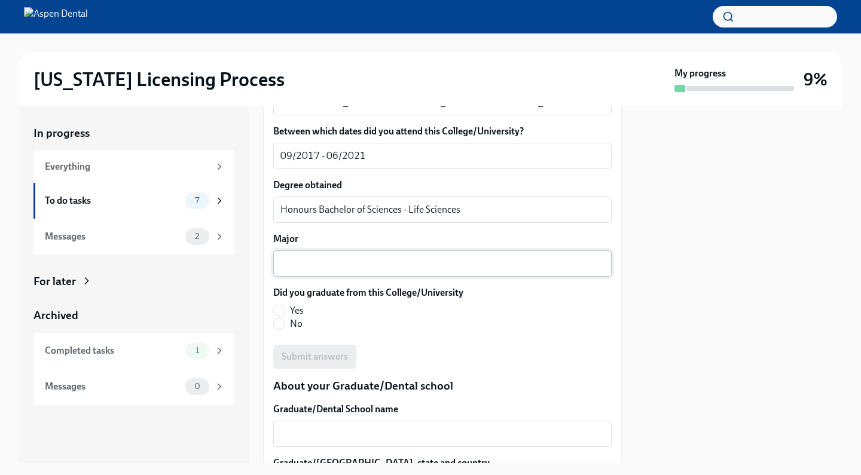
click at [483, 277] on div "x ​" at bounding box center [442, 263] width 338 height 26
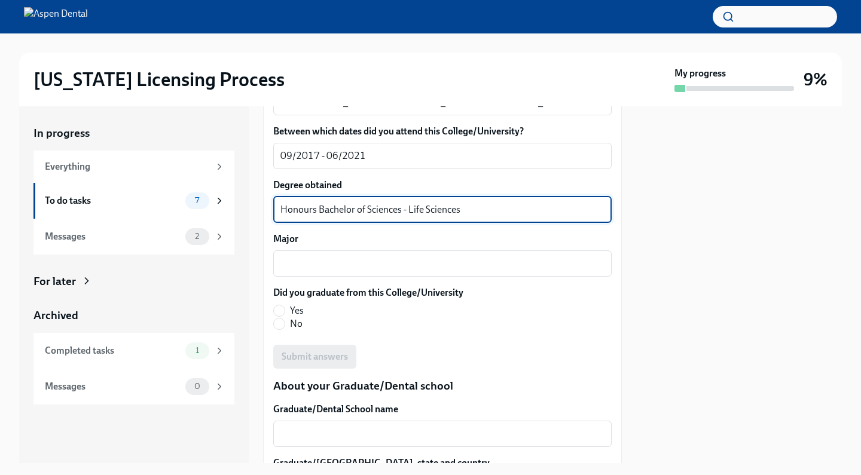
drag, startPoint x: 482, startPoint y: 285, endPoint x: 408, endPoint y: 280, distance: 73.6
click at [408, 217] on textarea "Honours Bachelor of Sciences - Life Sciences" at bounding box center [442, 210] width 324 height 14
click at [408, 246] on label "Major" at bounding box center [442, 239] width 338 height 13
click at [408, 271] on textarea "Major" at bounding box center [442, 263] width 324 height 14
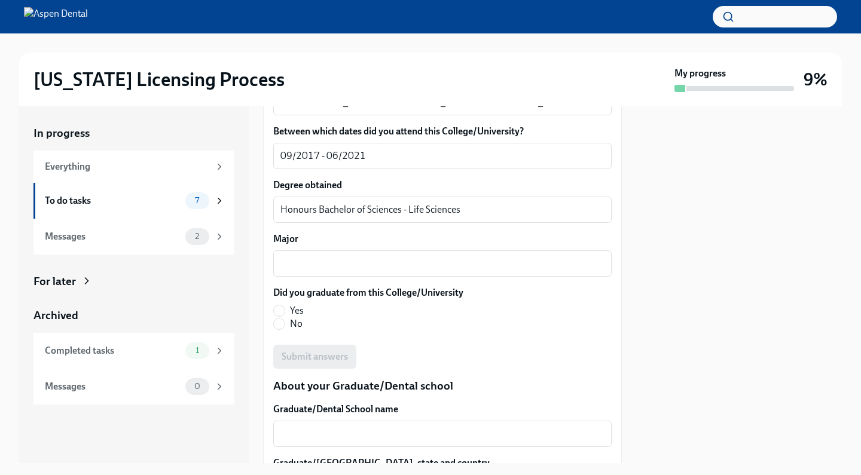
click at [441, 246] on label "Major" at bounding box center [442, 239] width 338 height 13
click at [441, 271] on textarea "Major" at bounding box center [442, 263] width 324 height 14
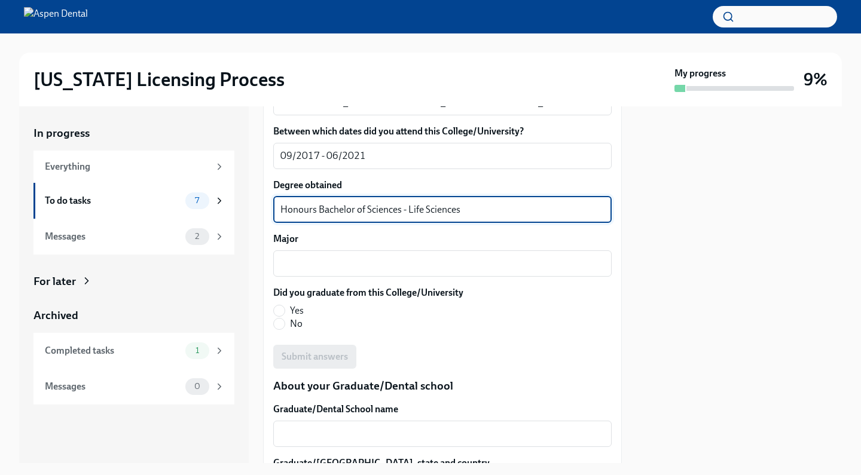
drag, startPoint x: 470, startPoint y: 278, endPoint x: 407, endPoint y: 279, distance: 63.4
click at [407, 217] on textarea "Honours Bachelor of Sciences - Life Sciences" at bounding box center [442, 210] width 324 height 14
type textarea "Honours Bachelor of Sciences"
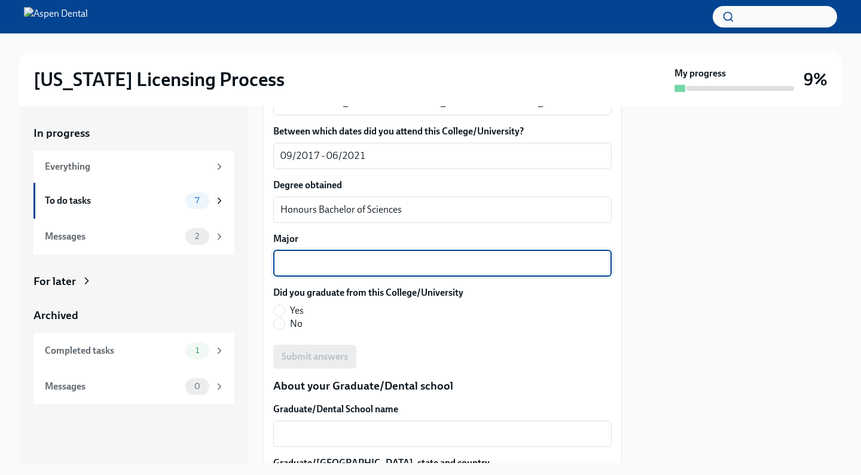
click at [387, 271] on textarea "Major" at bounding box center [442, 263] width 324 height 14
paste textarea "Life Sciences"
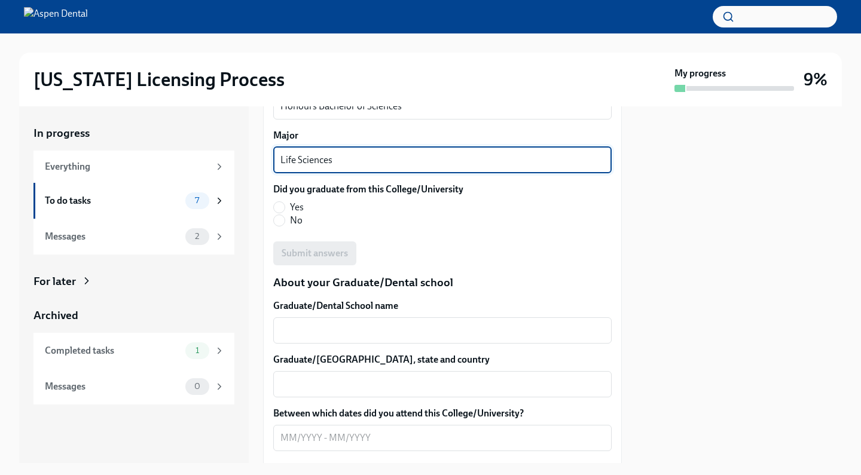
scroll to position [1818, 0]
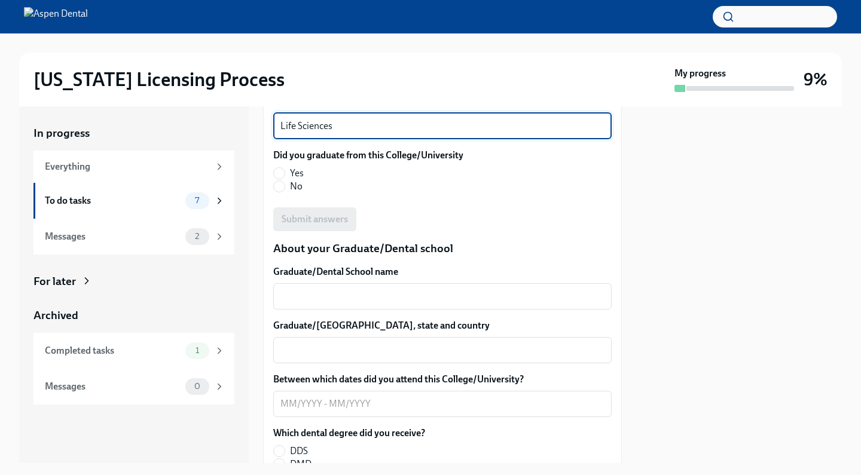
type textarea "Life Sciences"
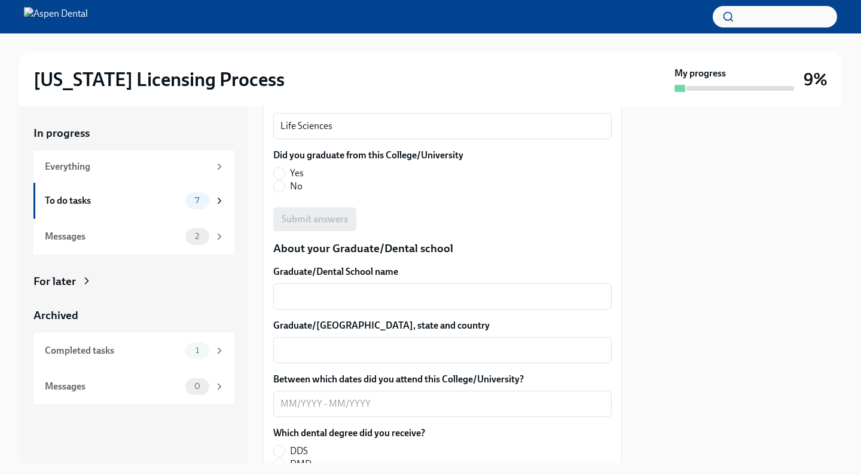
click at [296, 180] on span "Yes" at bounding box center [297, 173] width 14 height 13
click at [285, 179] on input "Yes" at bounding box center [279, 173] width 11 height 11
radio input "true"
click at [342, 305] on div "We will fill out the [US_STATE] State Application Form on your behalf – we'll j…" at bounding box center [442, 196] width 338 height 2698
click at [333, 225] on span "Submit answers" at bounding box center [315, 219] width 66 height 12
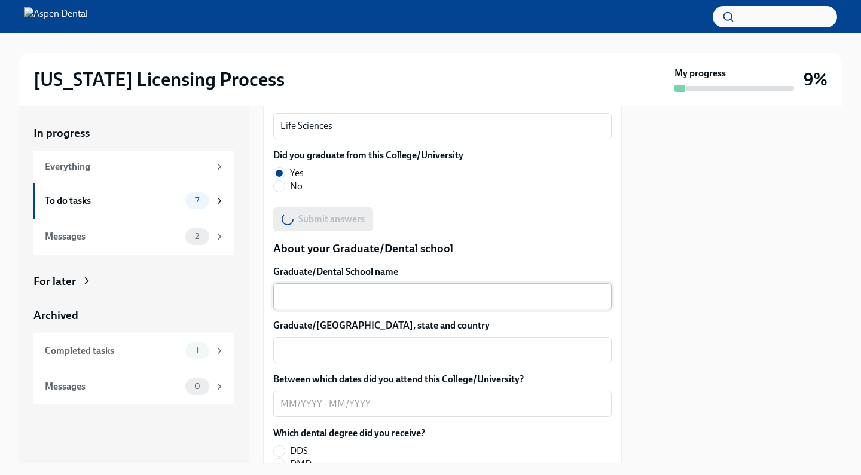
click at [326, 304] on textarea "Graduate/Dental School name" at bounding box center [442, 296] width 324 height 14
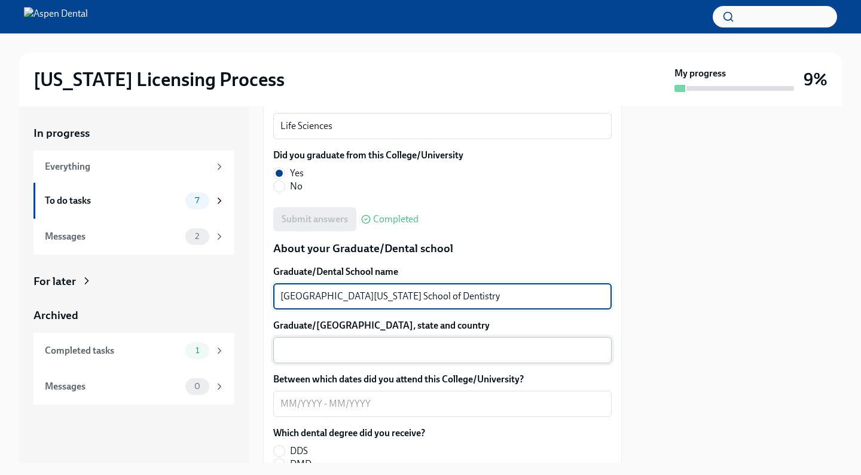
type textarea "[GEOGRAPHIC_DATA][US_STATE] School of Dentistry"
click at [321, 357] on textarea "Graduate/[GEOGRAPHIC_DATA], state and country" at bounding box center [442, 350] width 324 height 14
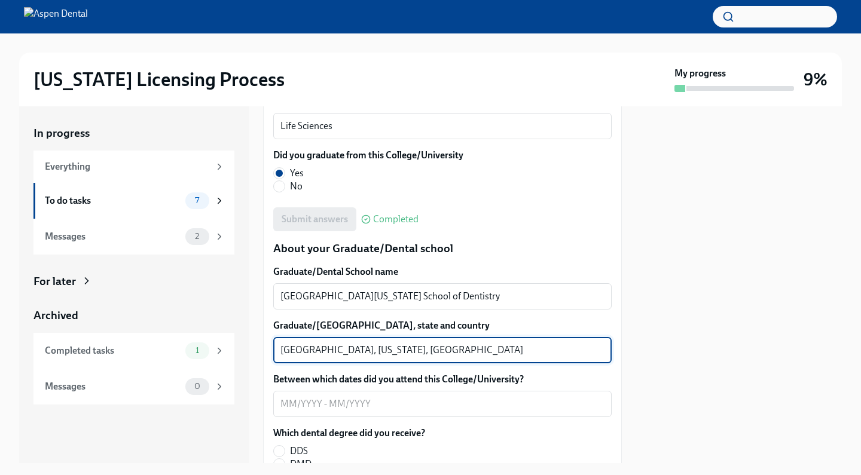
type textarea "[GEOGRAPHIC_DATA], [US_STATE], [GEOGRAPHIC_DATA]"
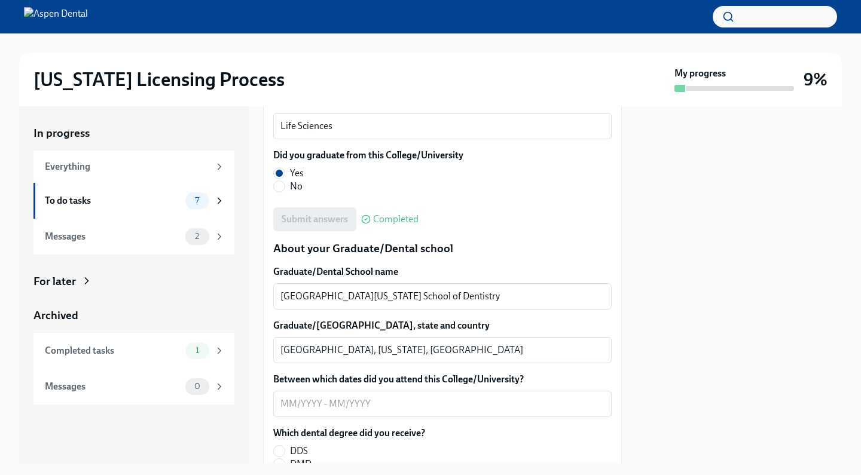
click at [478, 332] on label "Graduate/[GEOGRAPHIC_DATA], state and country" at bounding box center [442, 325] width 338 height 13
click at [478, 357] on textarea "[GEOGRAPHIC_DATA], [US_STATE], [GEOGRAPHIC_DATA]" at bounding box center [442, 350] width 324 height 14
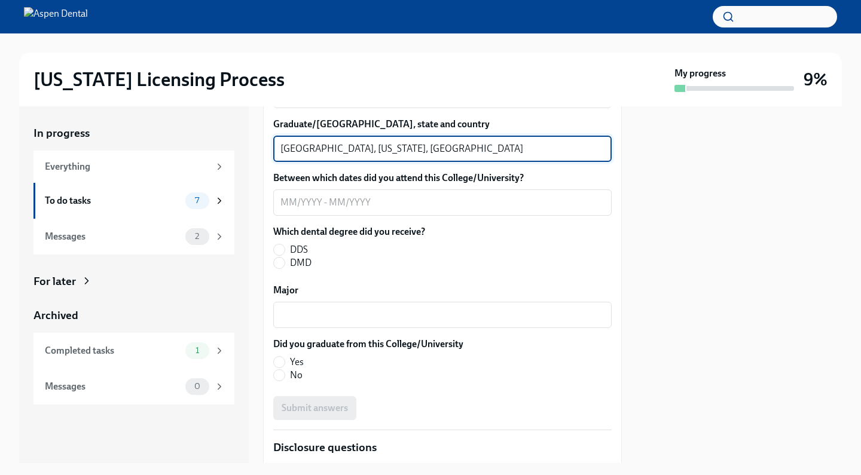
scroll to position [2044, 0]
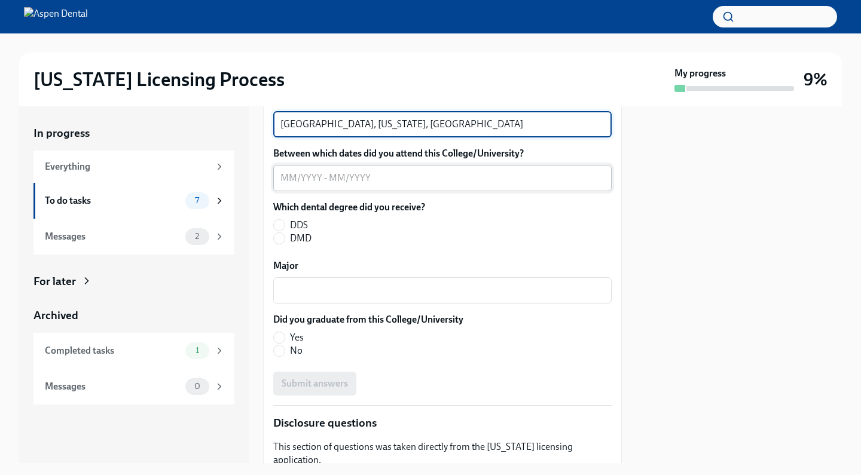
click at [283, 185] on textarea "Between which dates did you attend this College/University?" at bounding box center [442, 178] width 324 height 14
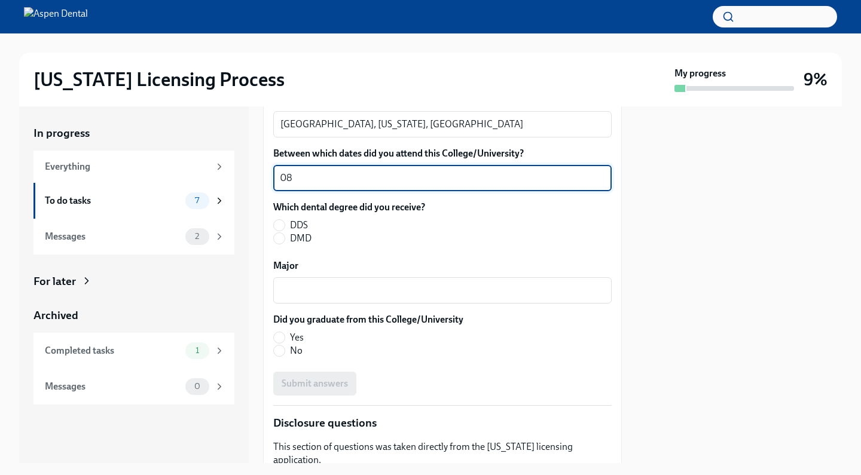
type textarea "0"
type textarea "08/2021 - 05/2025"
click at [302, 232] on span "DDS" at bounding box center [299, 225] width 18 height 13
click at [285, 231] on input "DDS" at bounding box center [279, 225] width 11 height 11
radio input "true"
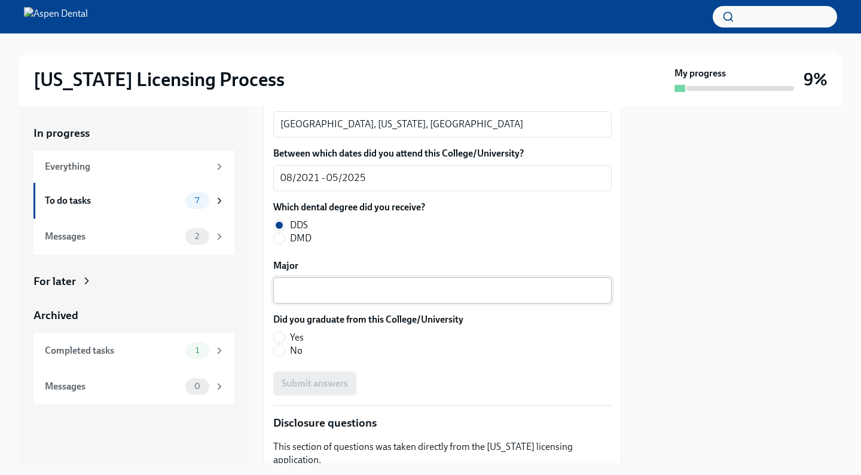
click at [299, 298] on textarea "Major" at bounding box center [442, 290] width 324 height 14
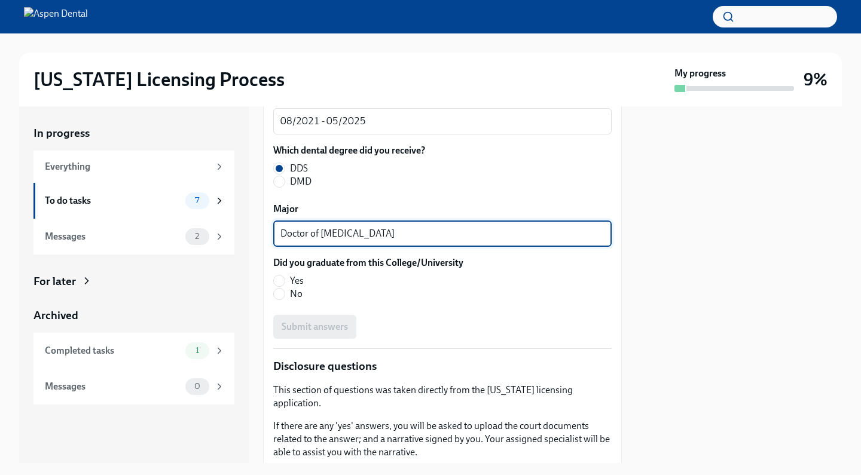
scroll to position [2138, 0]
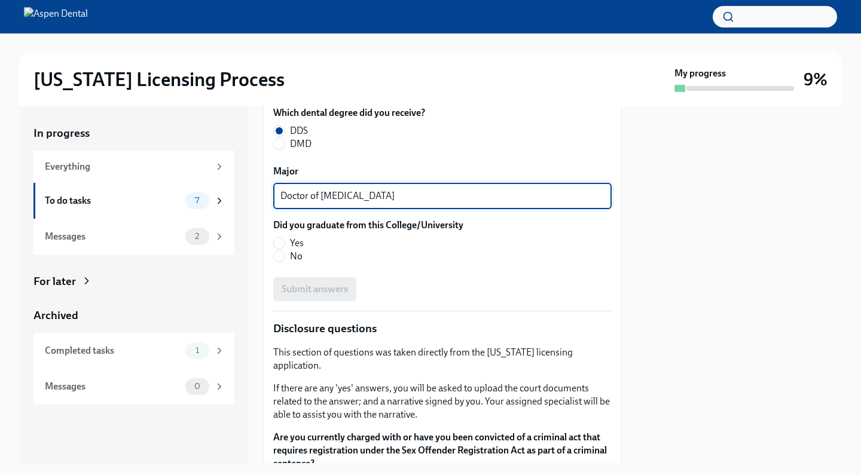
type textarea "Doctor of [MEDICAL_DATA]"
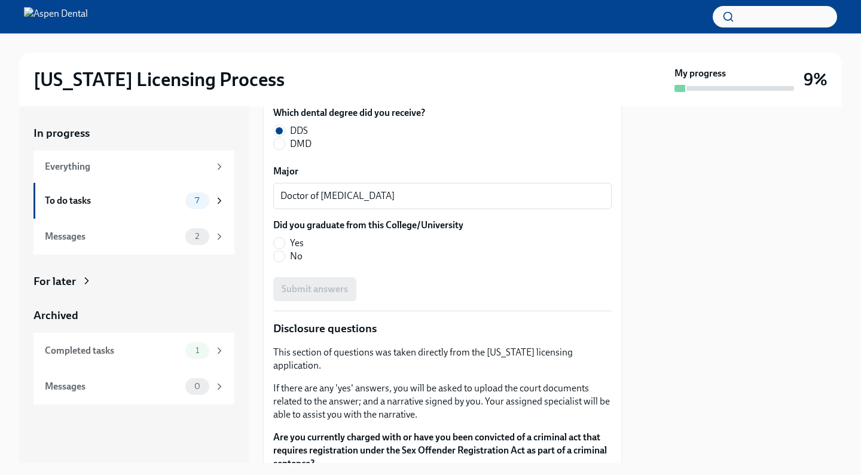
click at [290, 250] on span "Yes" at bounding box center [297, 243] width 14 height 13
click at [285, 249] on input "Yes" at bounding box center [279, 243] width 11 height 11
radio input "true"
click at [322, 295] on span "Submit answers" at bounding box center [315, 289] width 66 height 12
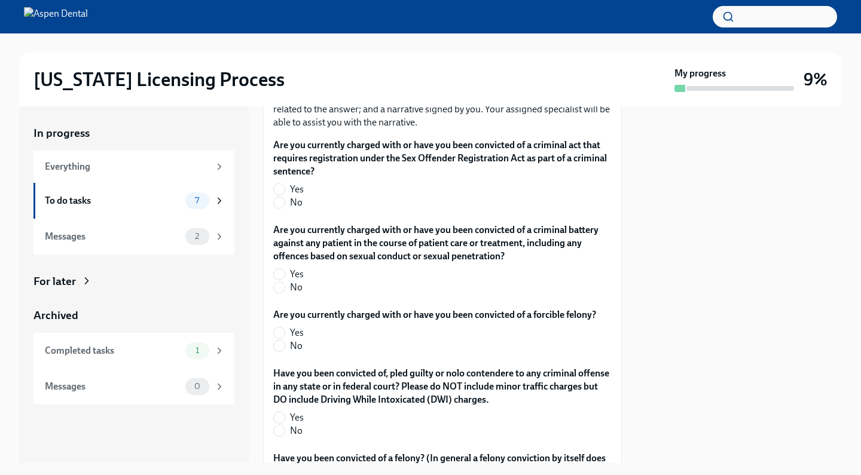
scroll to position [2460, 0]
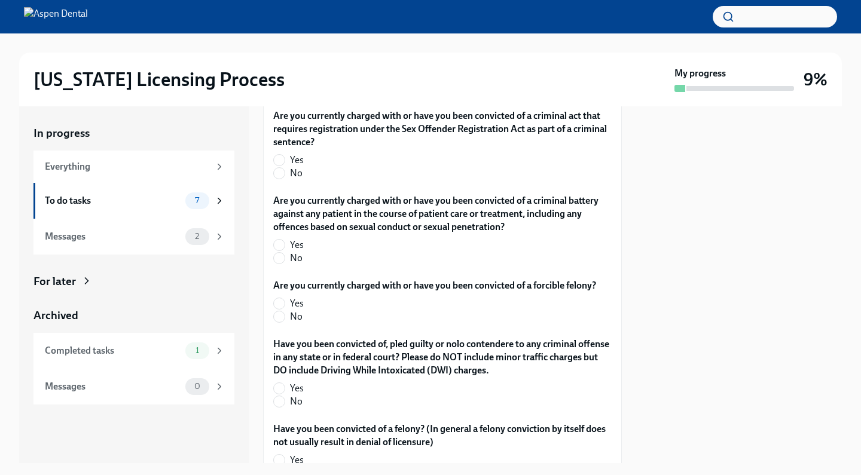
click at [289, 180] on label "No" at bounding box center [437, 173] width 329 height 13
click at [285, 179] on input "No" at bounding box center [279, 173] width 11 height 11
radio input "true"
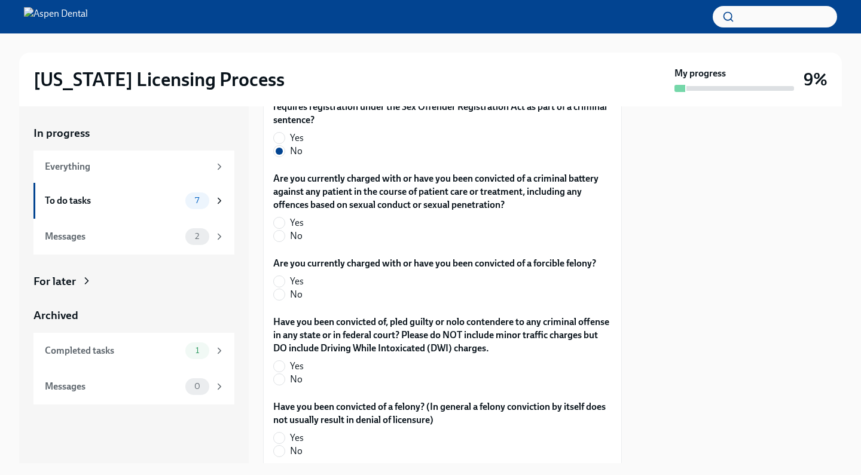
scroll to position [2486, 0]
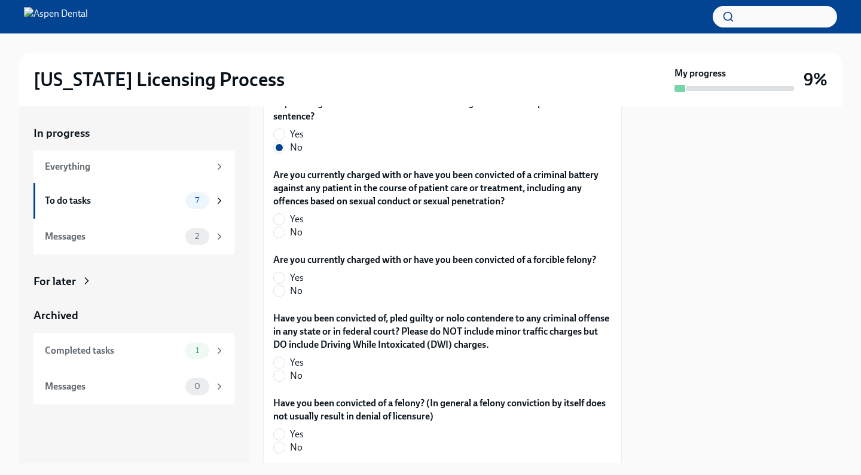
click at [290, 239] on span "No" at bounding box center [296, 232] width 13 height 13
click at [285, 238] on input "No" at bounding box center [279, 232] width 11 height 11
radio input "true"
click at [291, 298] on span "No" at bounding box center [296, 291] width 13 height 13
click at [285, 297] on input "No" at bounding box center [279, 291] width 11 height 11
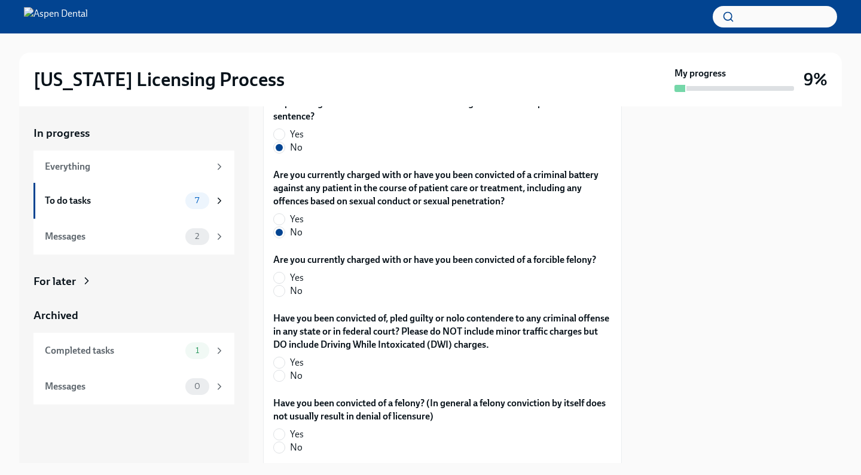
radio input "true"
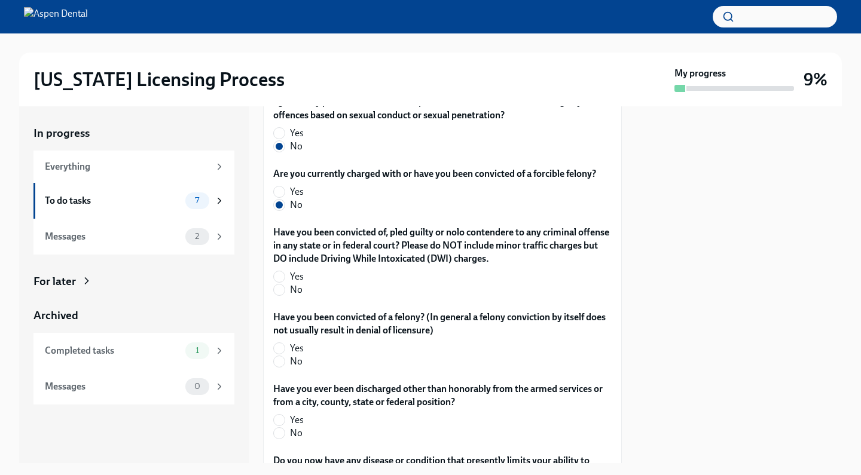
scroll to position [2593, 0]
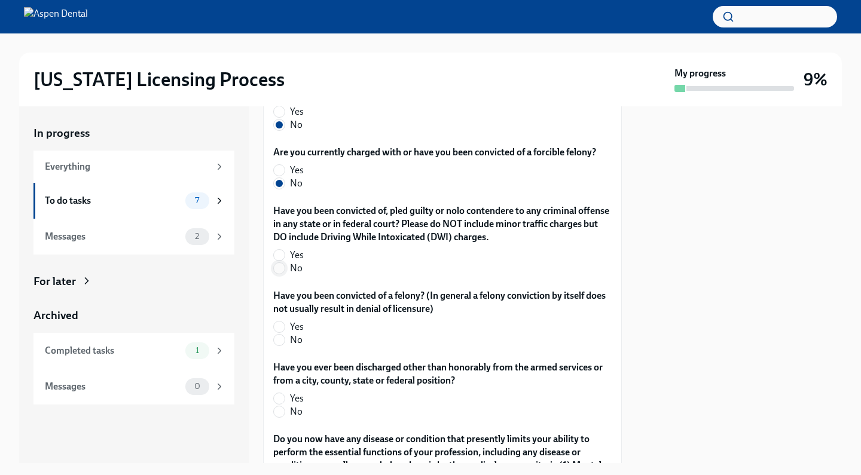
click at [284, 274] on input "No" at bounding box center [279, 268] width 11 height 11
radio input "true"
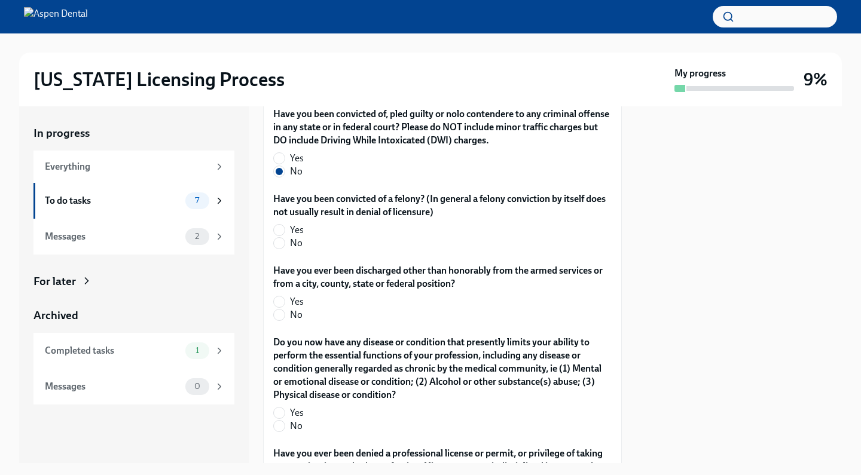
scroll to position [2722, 0]
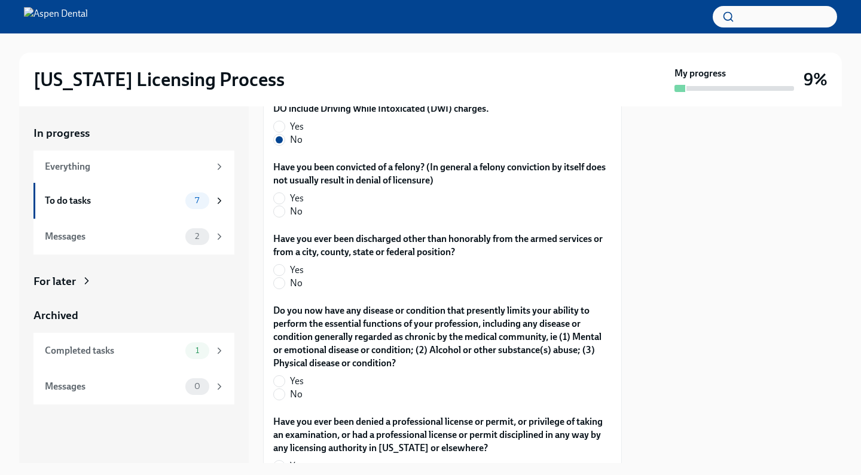
click at [286, 218] on label "No" at bounding box center [437, 211] width 329 height 13
click at [285, 217] on input "No" at bounding box center [279, 211] width 11 height 11
radio input "true"
click at [289, 290] on label "No" at bounding box center [437, 283] width 329 height 13
click at [285, 289] on input "No" at bounding box center [279, 283] width 11 height 11
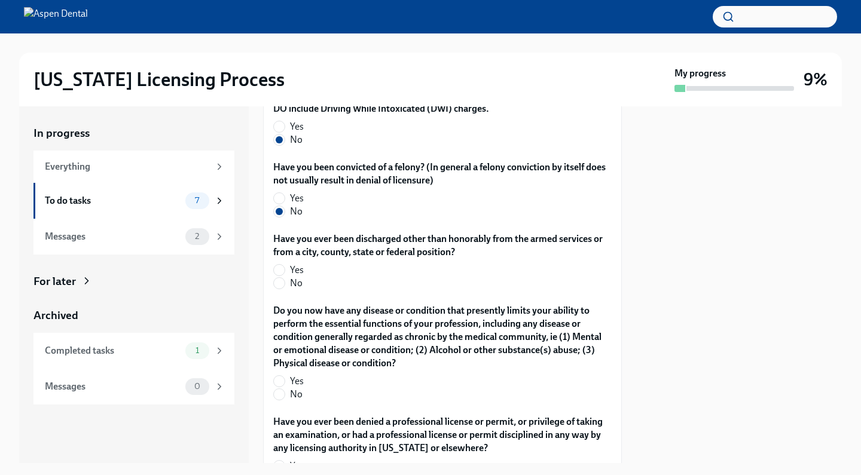
radio input "true"
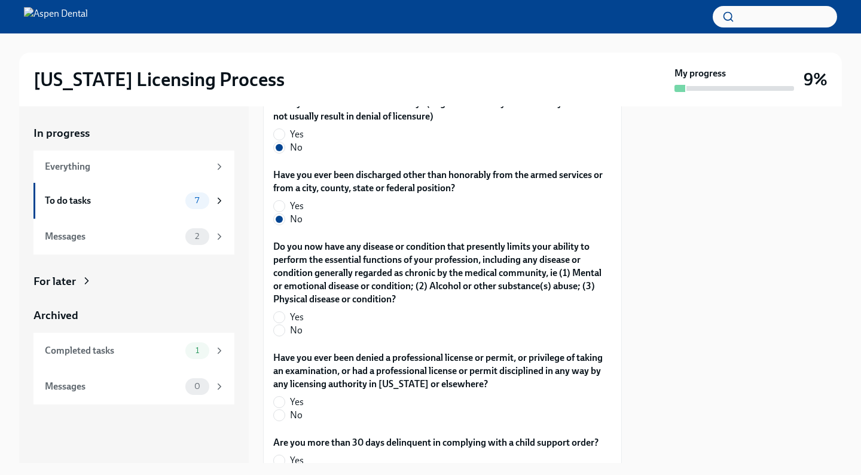
scroll to position [2792, 0]
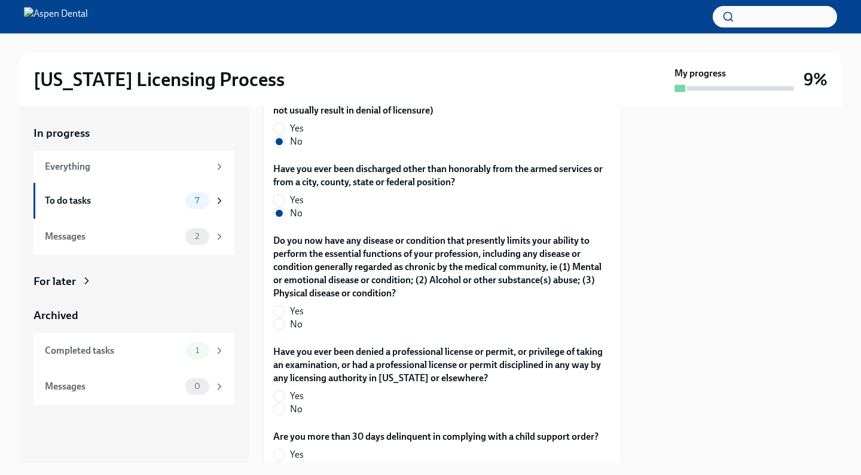
click at [288, 336] on div "Do you now have any disease or condition that presently limits your ability to …" at bounding box center [442, 285] width 338 height 102
click at [279, 330] on input "No" at bounding box center [279, 324] width 11 height 11
radio input "true"
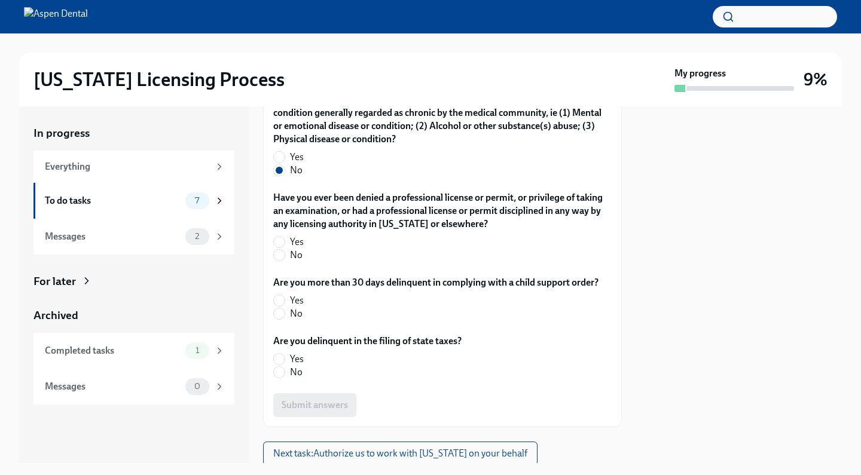
scroll to position [2950, 0]
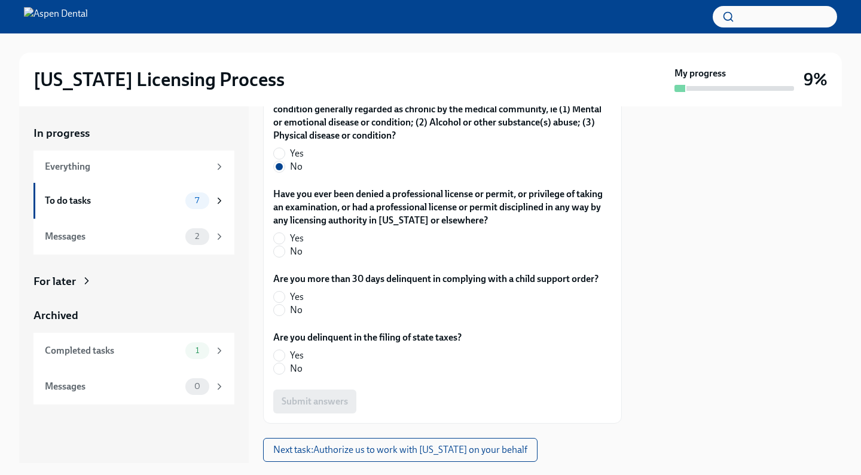
click at [288, 258] on label "No" at bounding box center [437, 251] width 329 height 13
click at [285, 257] on input "No" at bounding box center [279, 251] width 11 height 11
radio input "true"
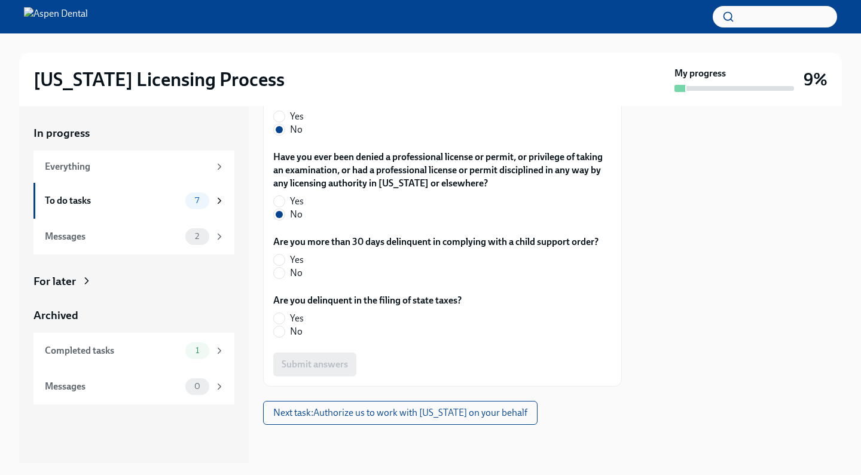
scroll to position [2997, 0]
click at [299, 280] on span "No" at bounding box center [296, 273] width 13 height 13
click at [285, 279] on input "No" at bounding box center [279, 273] width 11 height 11
radio input "true"
click at [293, 338] on span "No" at bounding box center [296, 331] width 13 height 13
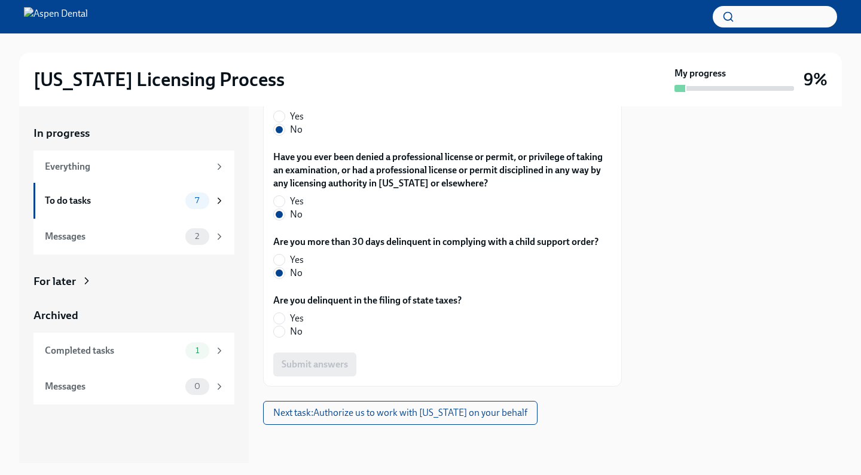
click at [285, 337] on input "No" at bounding box center [279, 331] width 11 height 11
radio input "true"
click at [318, 360] on span "Submit answers" at bounding box center [315, 365] width 66 height 12
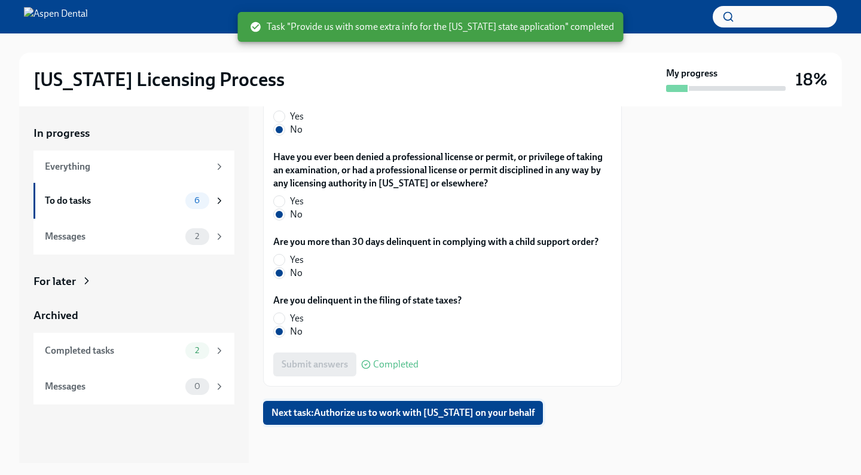
click at [328, 413] on span "Next task : Authorize us to work with [US_STATE] on your behalf" at bounding box center [402, 413] width 263 height 12
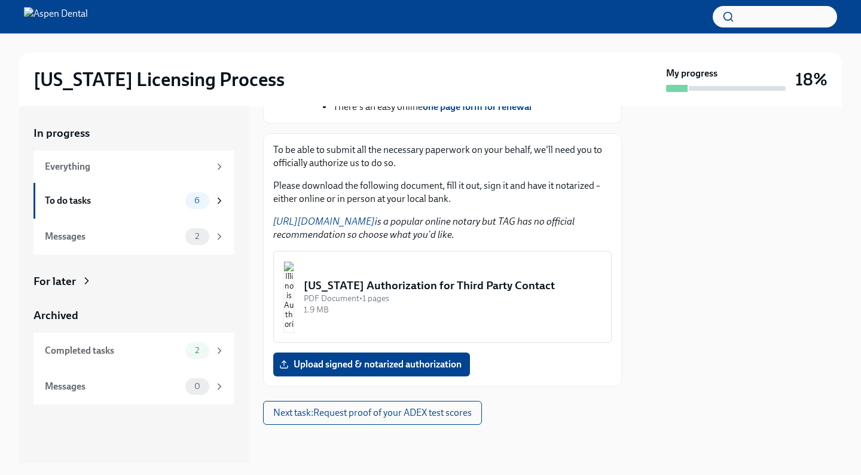
scroll to position [586, 0]
click at [381, 294] on div "[US_STATE] Authorization for Third Party Contact" at bounding box center [453, 286] width 298 height 16
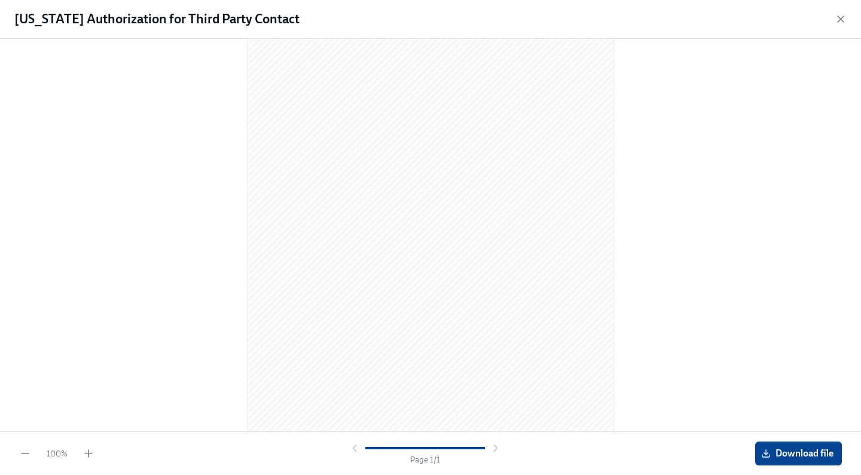
scroll to position [101, 0]
click at [799, 454] on span "Download file" at bounding box center [798, 454] width 70 height 12
click at [842, 17] on icon "button" at bounding box center [841, 19] width 6 height 6
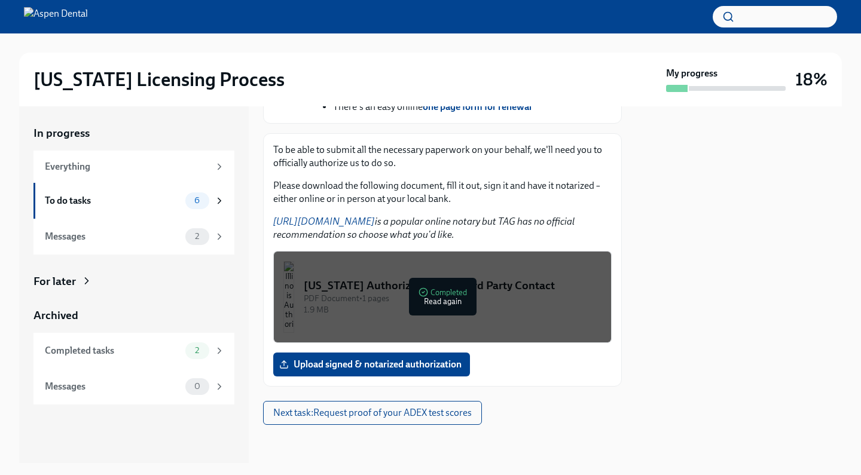
scroll to position [557, 0]
click at [312, 419] on span "Next task : Request proof of your ADEX test scores" at bounding box center [372, 413] width 198 height 12
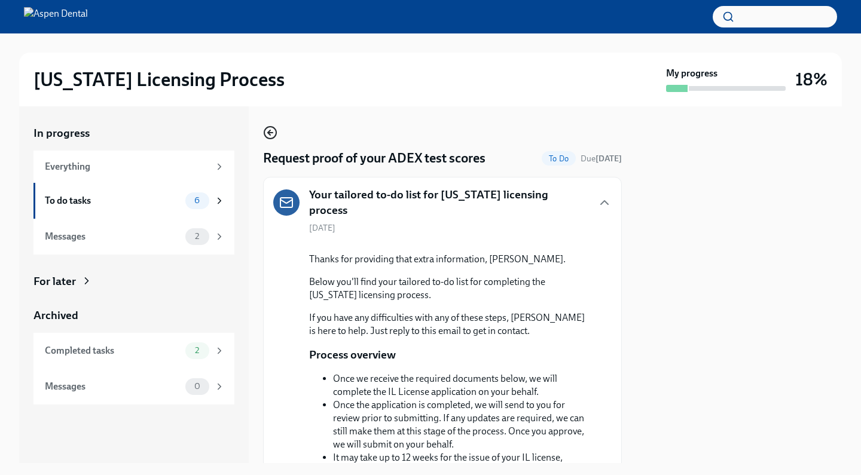
click at [271, 133] on icon "button" at bounding box center [270, 133] width 5 height 0
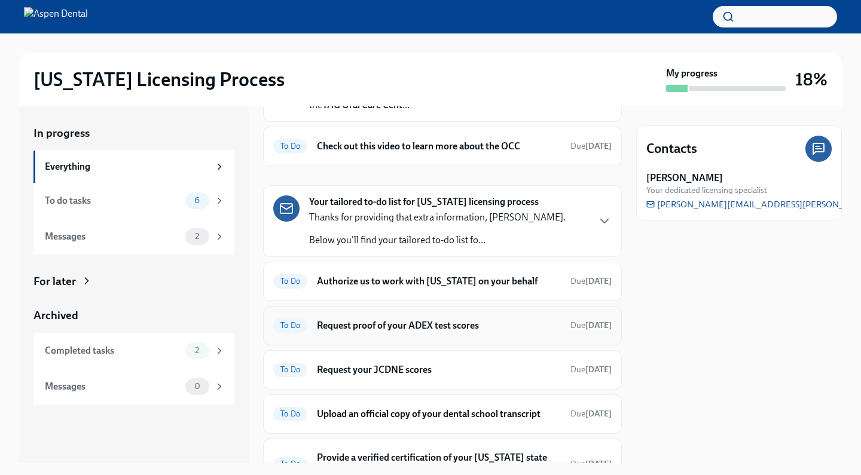
scroll to position [105, 0]
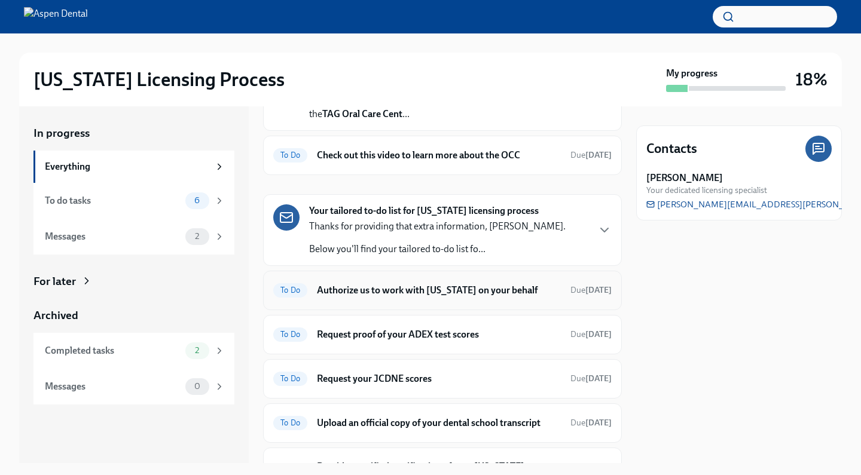
click at [371, 291] on h6 "Authorize us to work with [US_STATE] on your behalf" at bounding box center [439, 290] width 244 height 13
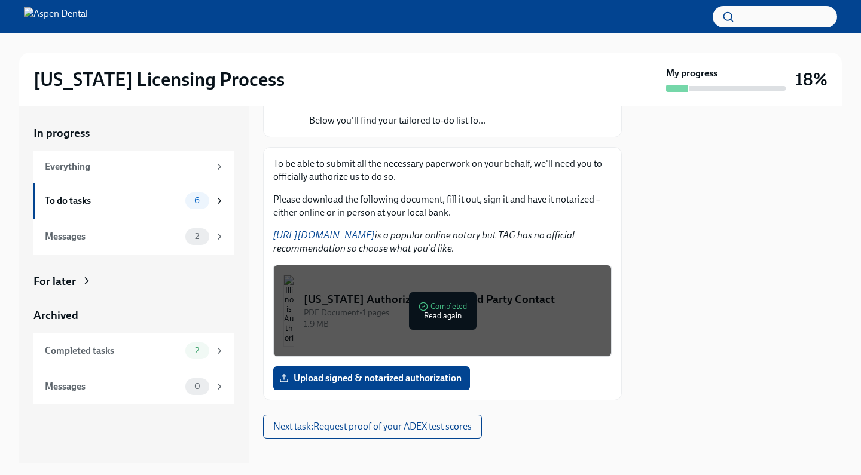
scroll to position [137, 0]
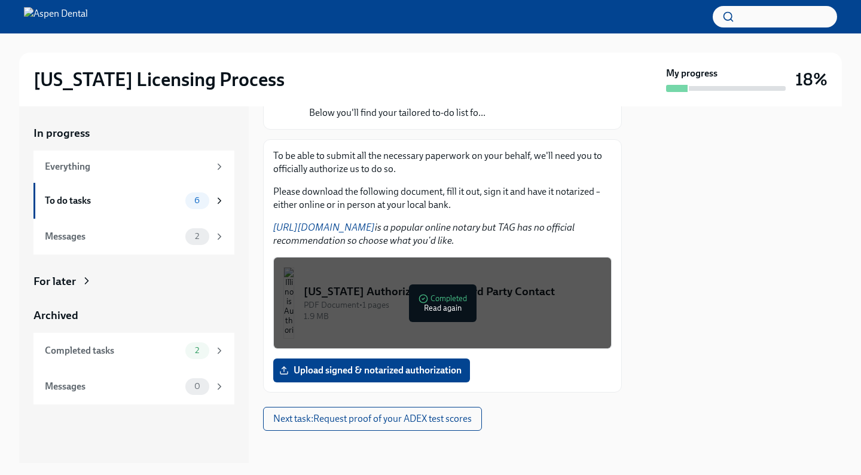
click at [341, 225] on link "[URL][DOMAIN_NAME]" at bounding box center [324, 227] width 102 height 11
click at [287, 423] on span "Next task : Request proof of your ADEX test scores" at bounding box center [372, 419] width 198 height 12
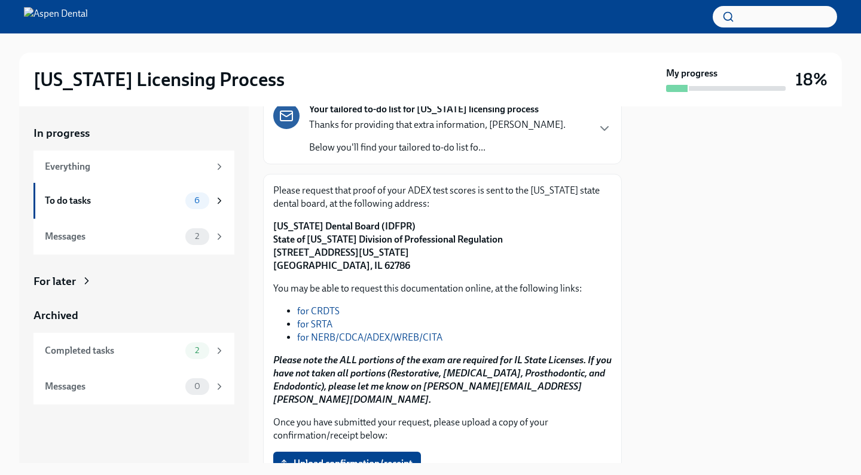
scroll to position [105, 0]
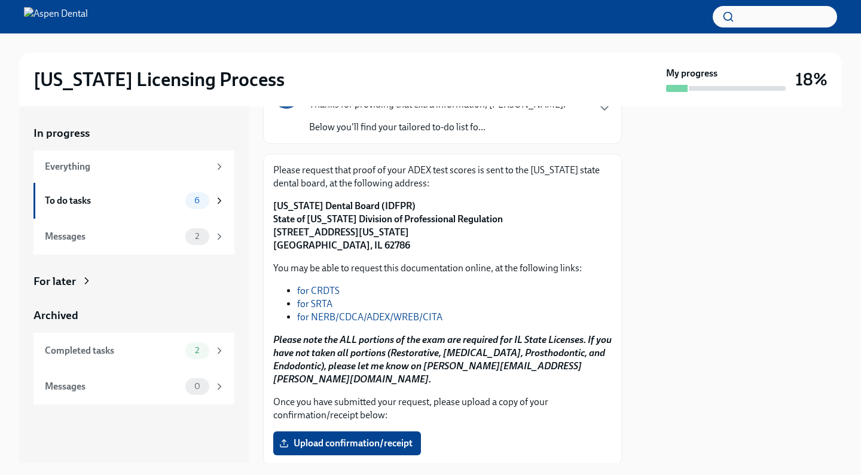
click at [328, 317] on link "for NERB/CDCA/ADEX/WREB/CITA" at bounding box center [369, 316] width 145 height 11
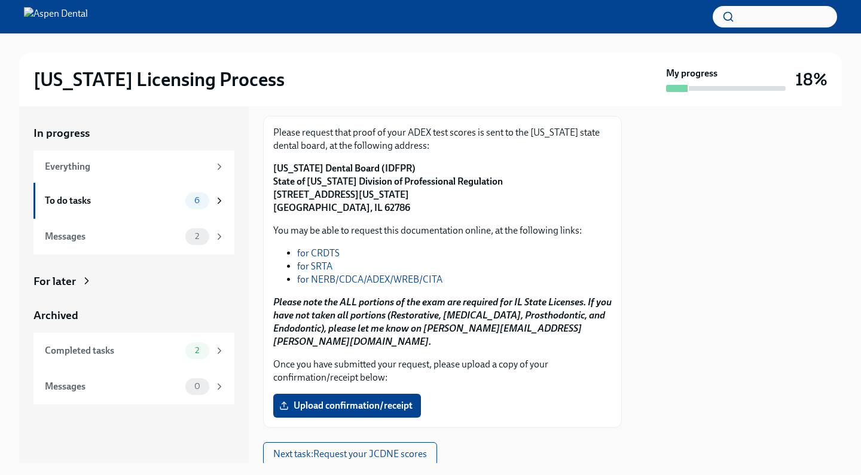
scroll to position [148, 0]
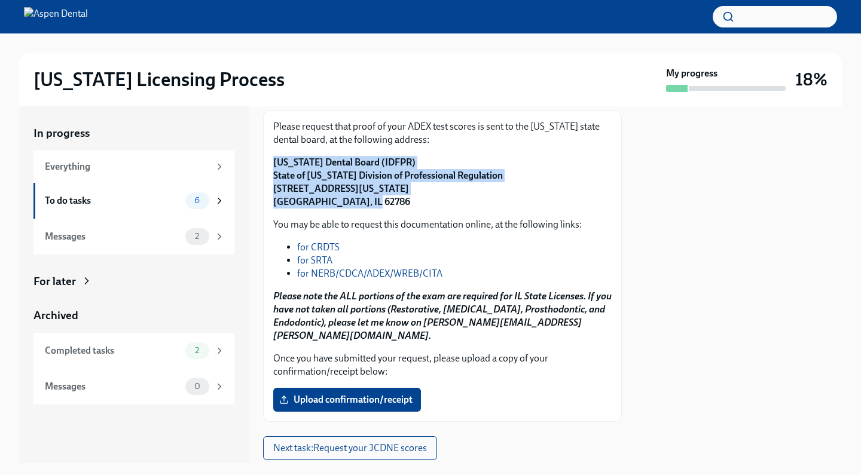
drag, startPoint x: 362, startPoint y: 203, endPoint x: 273, endPoint y: 158, distance: 99.7
click at [273, 158] on div "Please request that proof of your ADEX test scores is sent to the [US_STATE] st…" at bounding box center [442, 266] width 359 height 312
copy strong "[US_STATE] Dental Board (IDFPR) State of [US_STATE] Division of Professional Re…"
click at [432, 210] on div "Please request that proof of your ADEX test scores is sent to the [US_STATE] st…" at bounding box center [442, 266] width 338 height 292
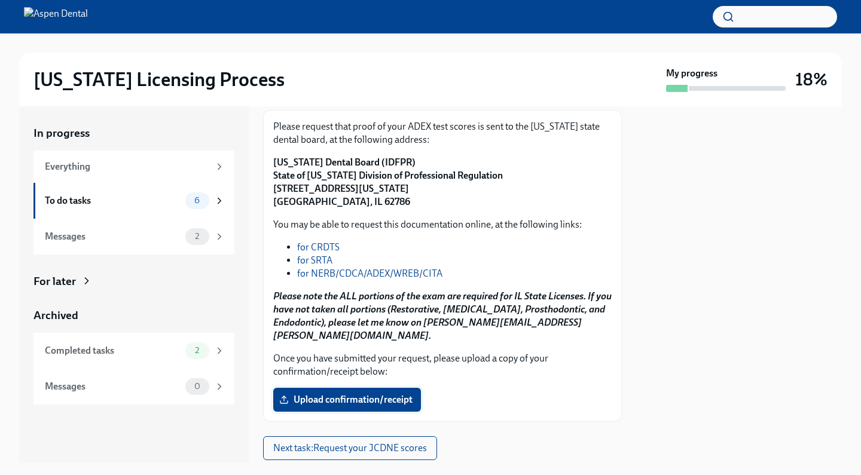
click at [353, 394] on span "Upload confirmation/receipt" at bounding box center [347, 400] width 131 height 12
click at [0, 0] on input "Upload confirmation/receipt" at bounding box center [0, 0] width 0 height 0
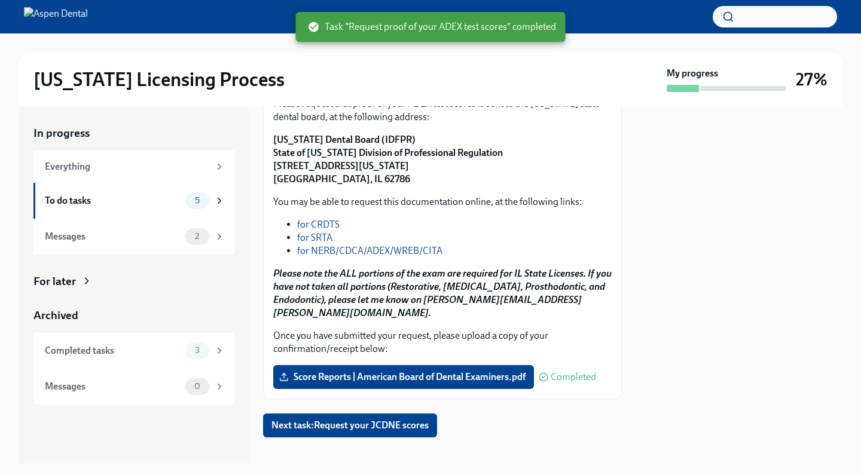
scroll to position [170, 0]
click at [338, 420] on span "Next task : Request your JCDNE scores" at bounding box center [349, 426] width 157 height 12
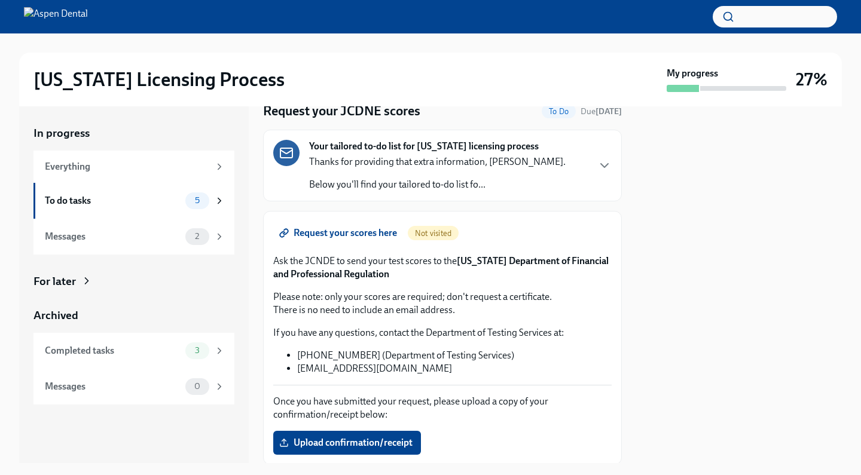
scroll to position [48, 0]
click at [335, 231] on span "Request your scores here" at bounding box center [339, 233] width 115 height 12
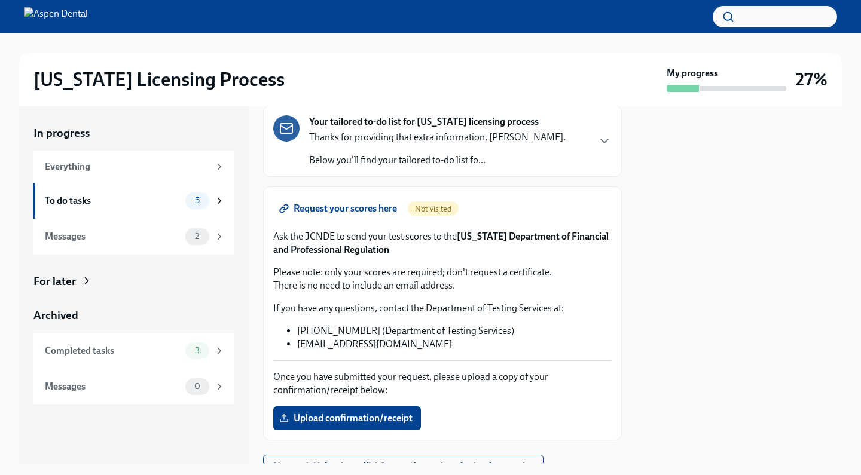
scroll to position [69, 0]
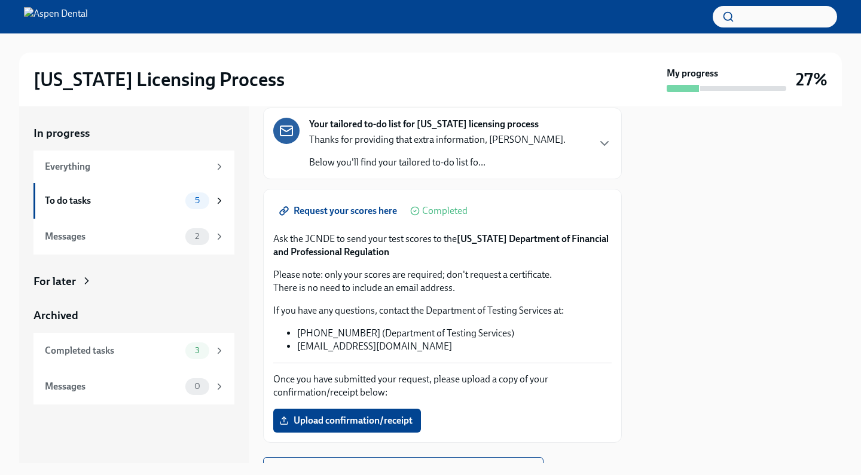
click at [372, 203] on link "Request your scores here" at bounding box center [339, 211] width 132 height 24
click at [333, 412] on label "Upload confirmation/receipt" at bounding box center [347, 421] width 148 height 24
click at [0, 0] on input "Upload confirmation/receipt" at bounding box center [0, 0] width 0 height 0
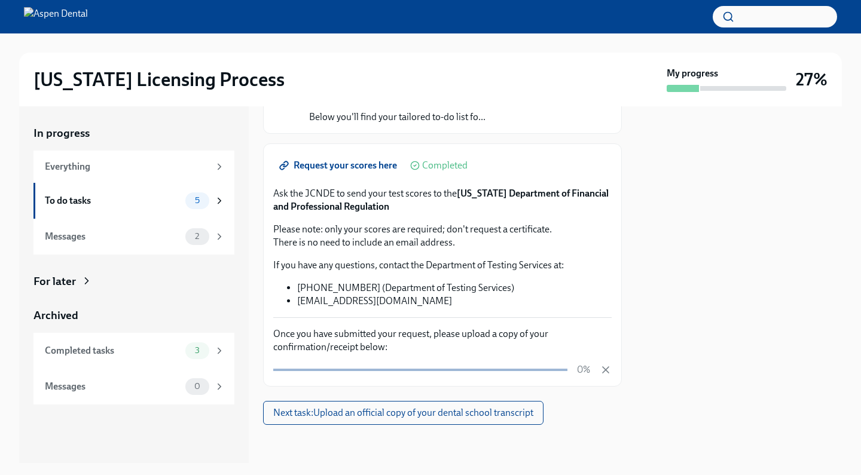
scroll to position [115, 0]
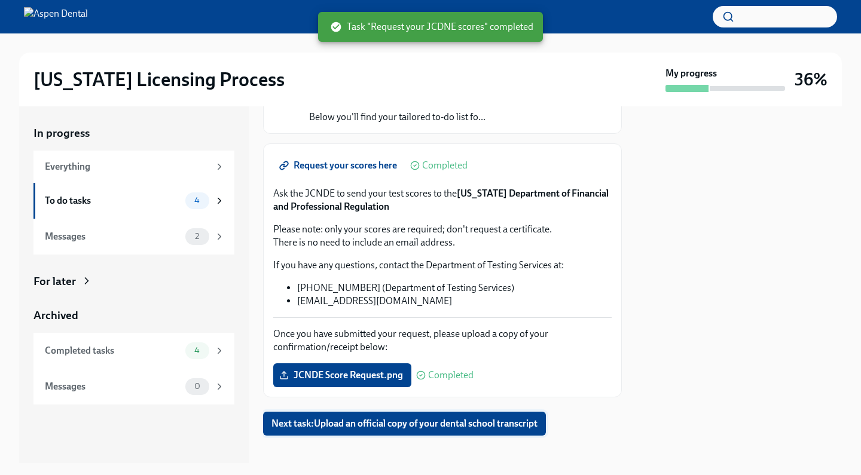
click at [422, 421] on span "Next task : Upload an official copy of your dental school transcript" at bounding box center [404, 424] width 266 height 12
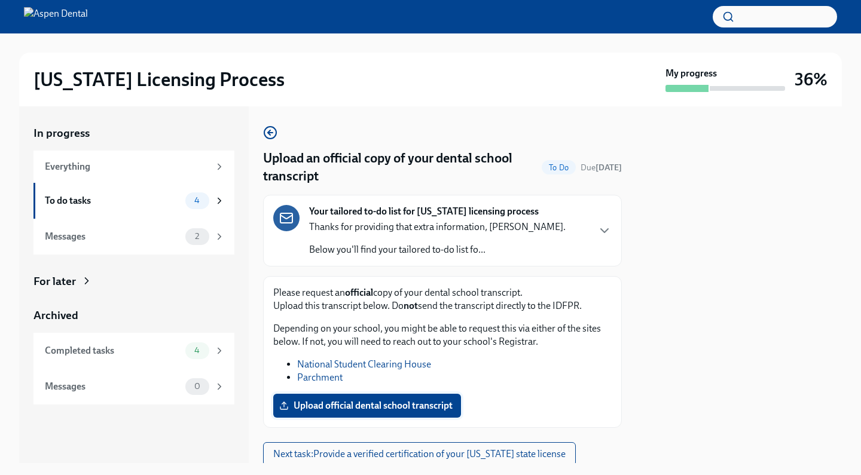
click at [336, 407] on span "Upload official dental school transcript" at bounding box center [367, 406] width 171 height 12
click at [0, 0] on input "Upload official dental school transcript" at bounding box center [0, 0] width 0 height 0
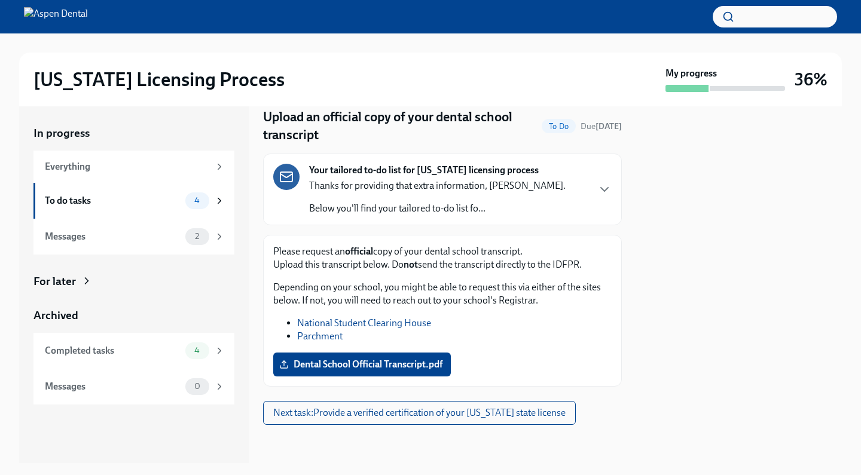
scroll to position [41, 0]
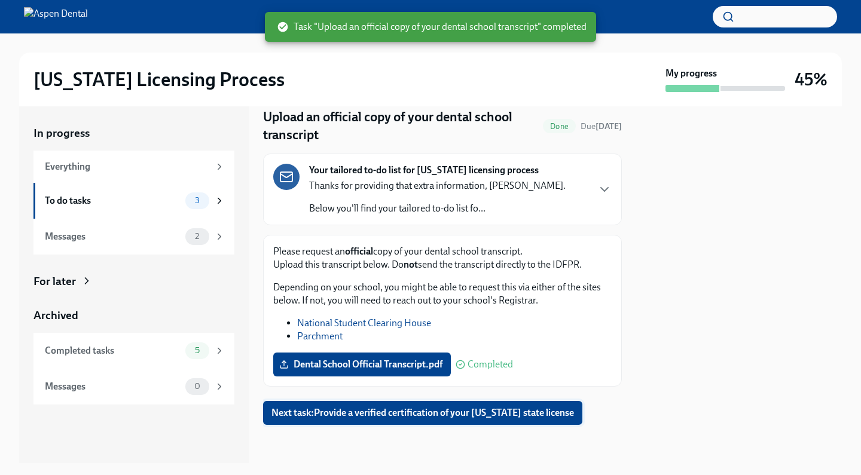
click at [405, 417] on span "Next task : Provide a verified certification of your [US_STATE] state license" at bounding box center [422, 413] width 302 height 12
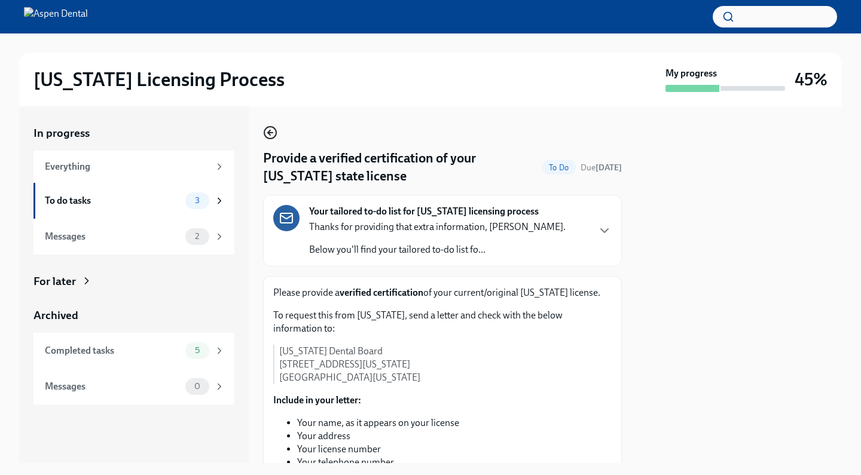
click at [270, 132] on icon "button" at bounding box center [269, 132] width 2 height 5
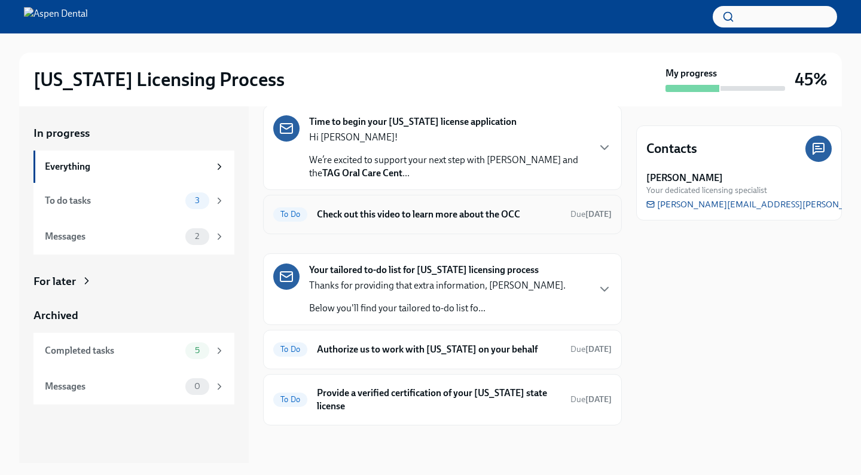
click at [497, 212] on h6 "Check out this video to learn more about the OCC" at bounding box center [439, 214] width 244 height 13
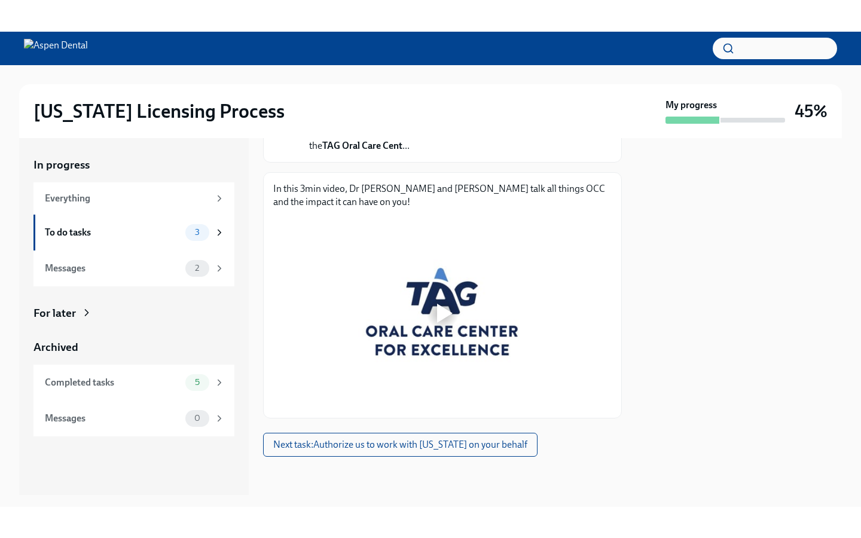
scroll to position [149, 0]
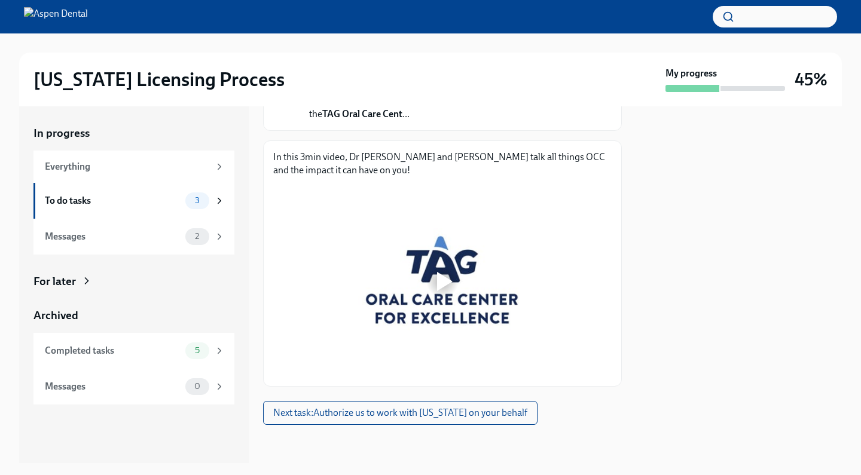
click at [447, 293] on div at bounding box center [442, 281] width 38 height 38
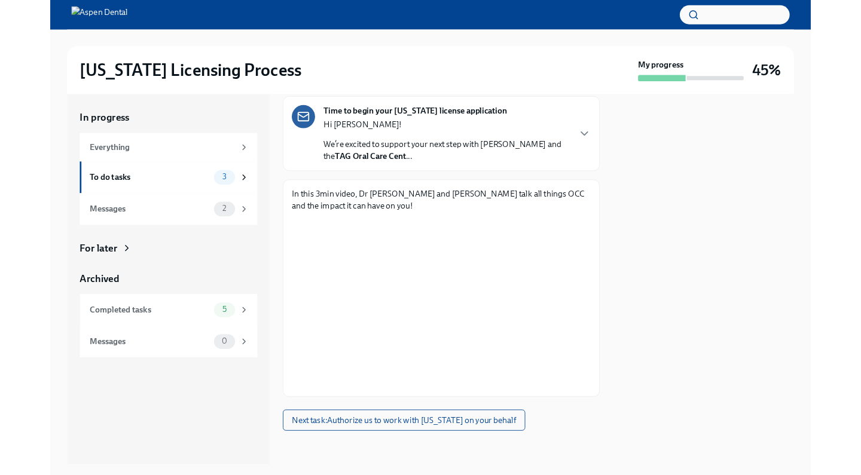
scroll to position [86, 0]
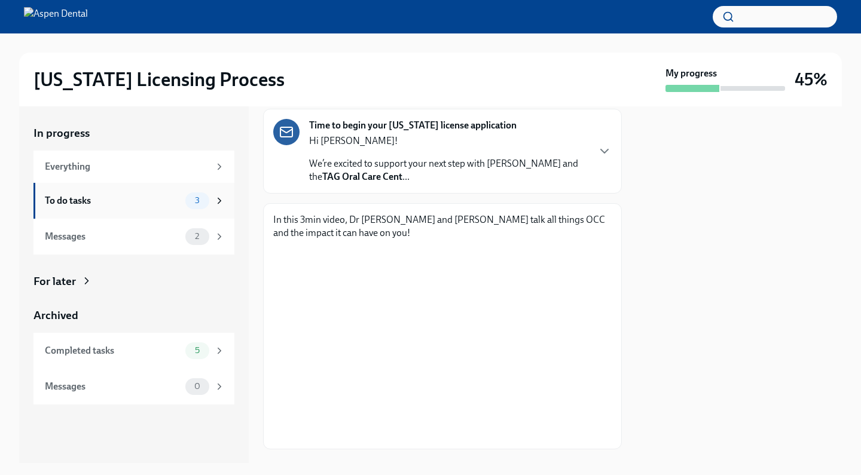
click at [223, 200] on icon at bounding box center [219, 200] width 11 height 11
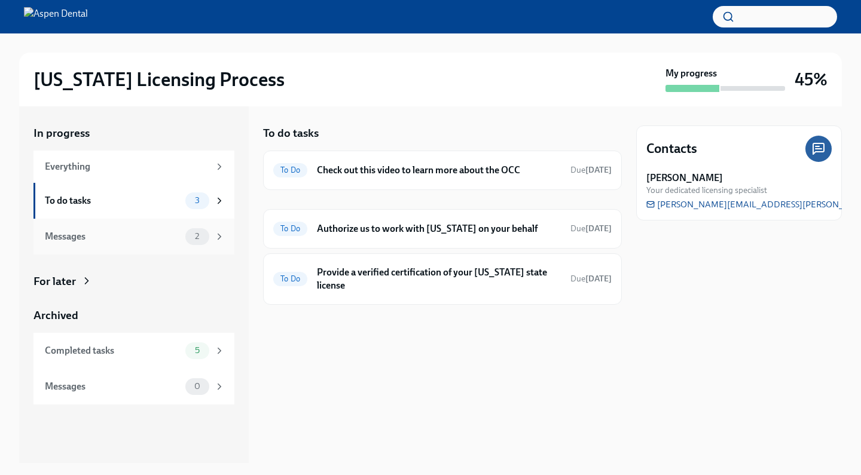
click at [222, 247] on div "Messages 2" at bounding box center [133, 237] width 201 height 36
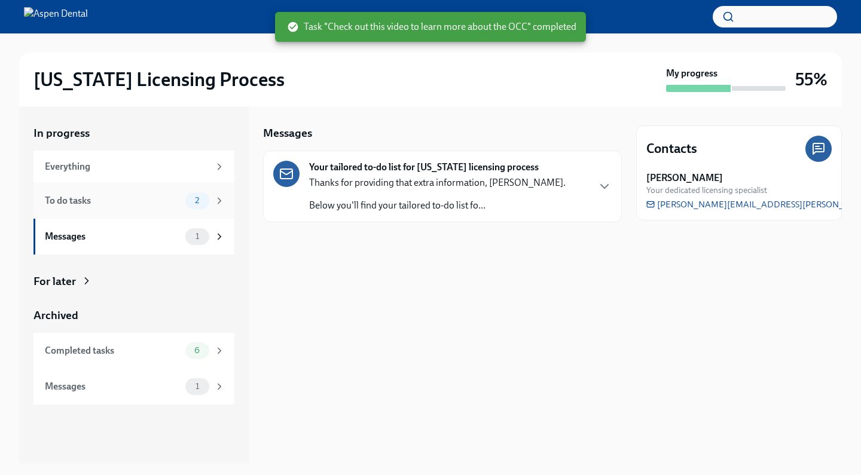
click at [221, 204] on icon at bounding box center [219, 200] width 11 height 11
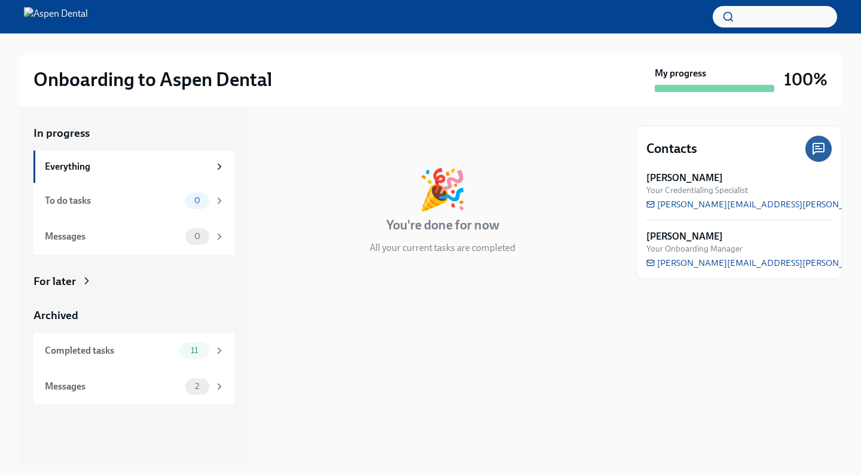
click at [581, 1] on div at bounding box center [430, 16] width 861 height 33
